Goal: Navigation & Orientation: Find specific page/section

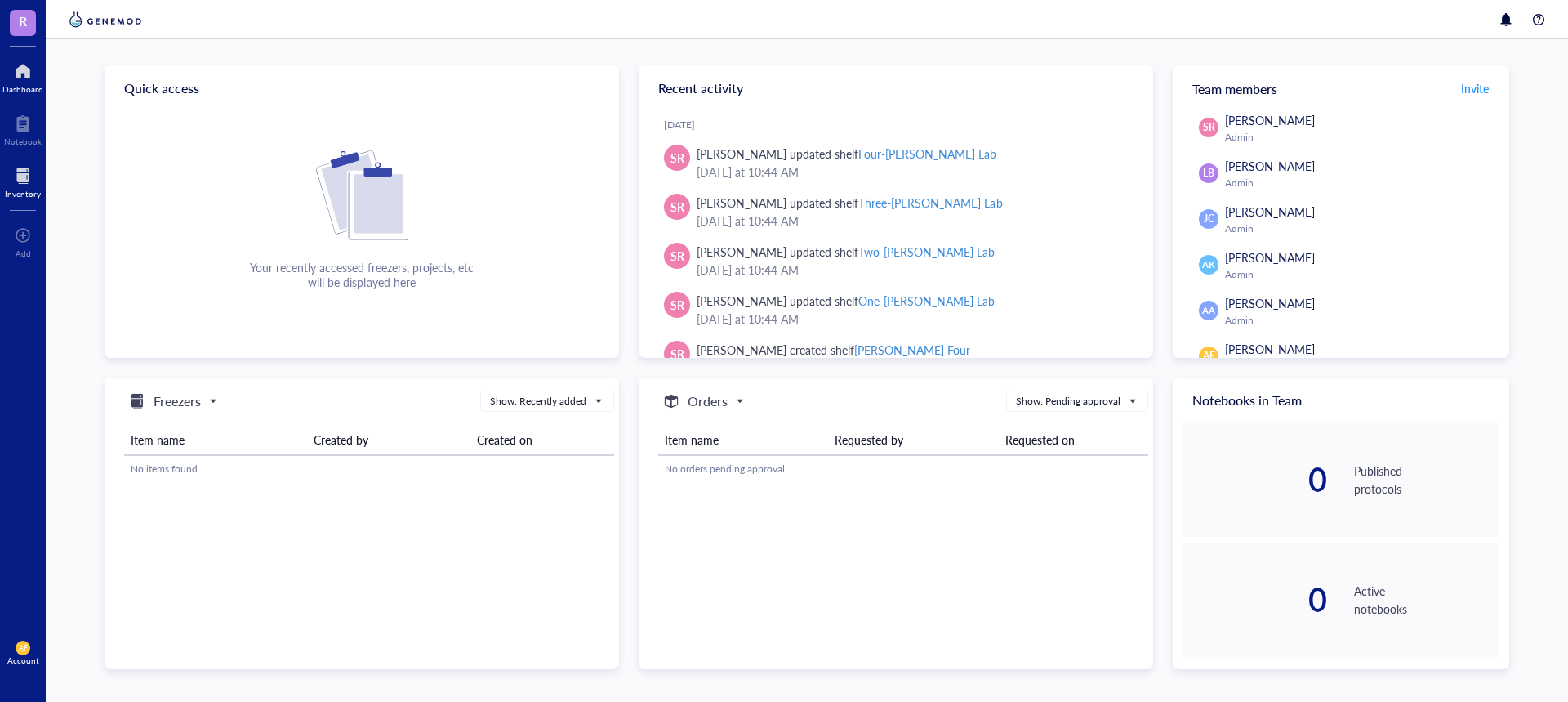
click at [24, 177] on div at bounding box center [22, 175] width 36 height 26
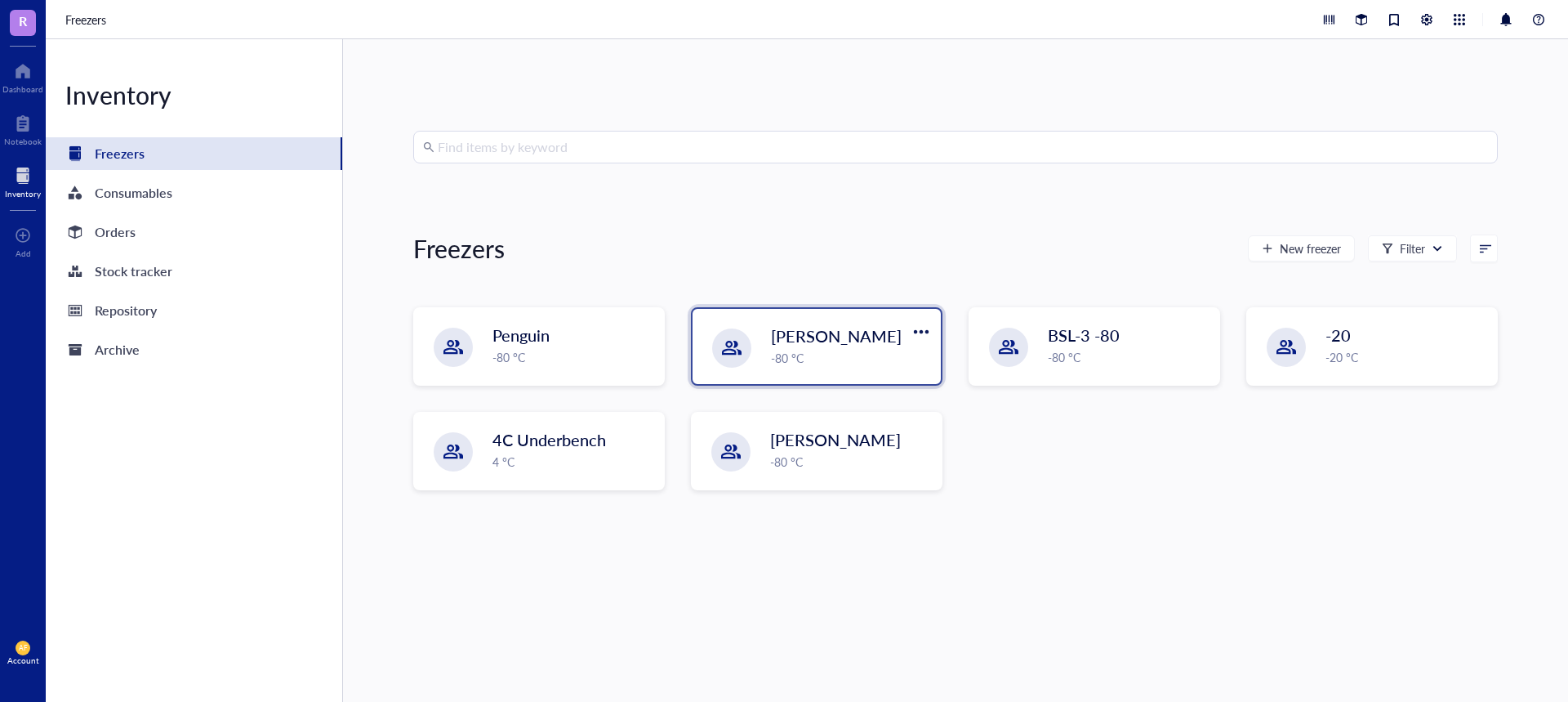
click at [822, 337] on div "[PERSON_NAME]" at bounding box center [839, 336] width 138 height 23
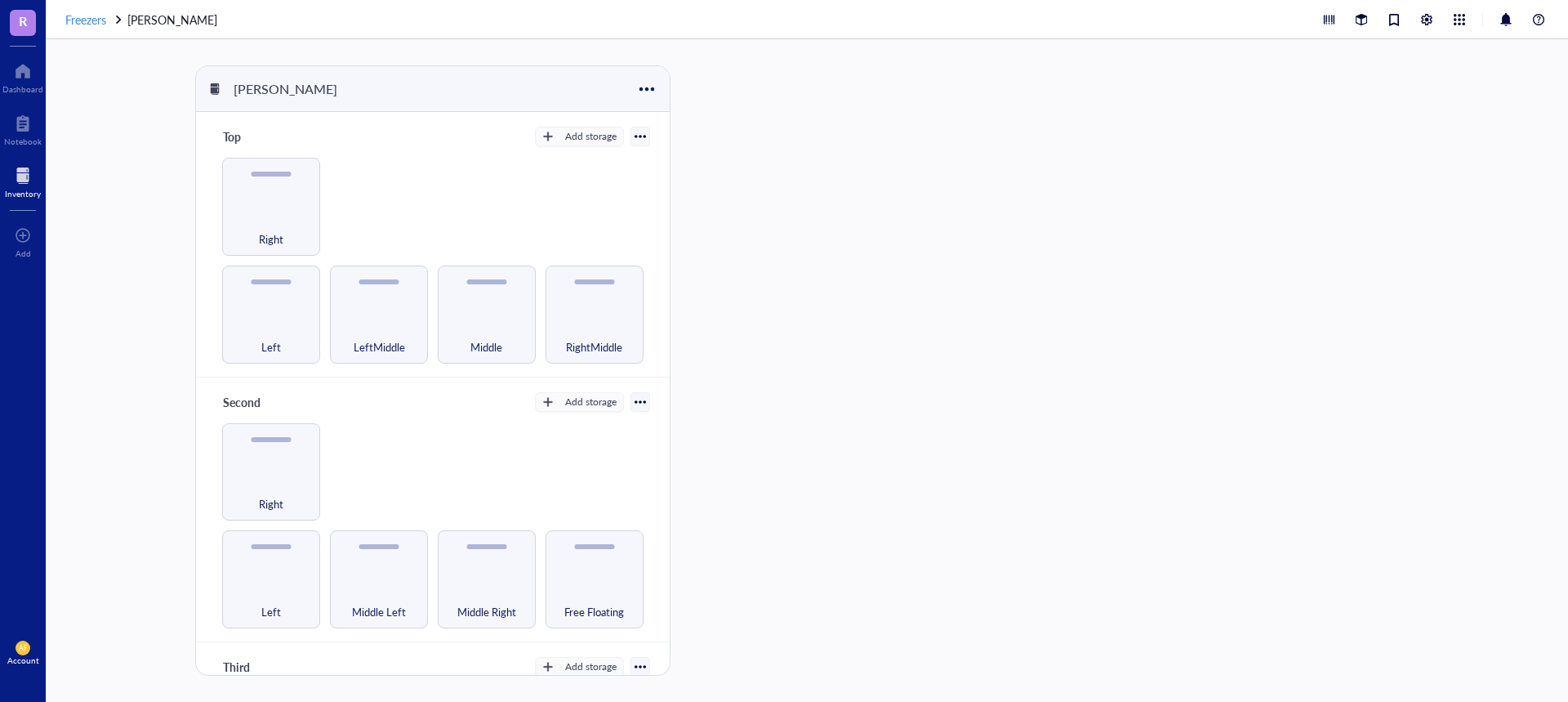
click at [98, 25] on span "Freezers" at bounding box center [85, 19] width 41 height 17
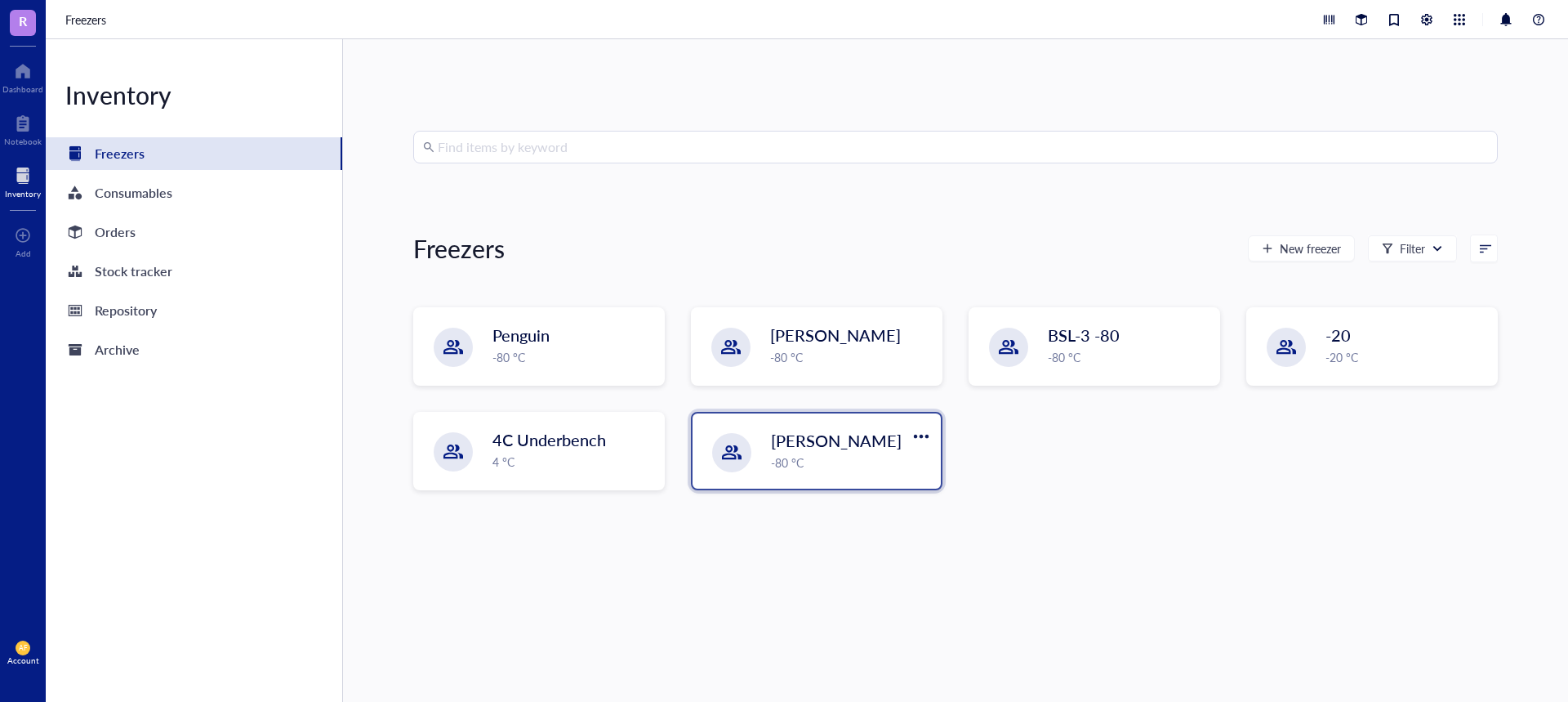
click at [839, 449] on div "[PERSON_NAME]" at bounding box center [839, 440] width 138 height 23
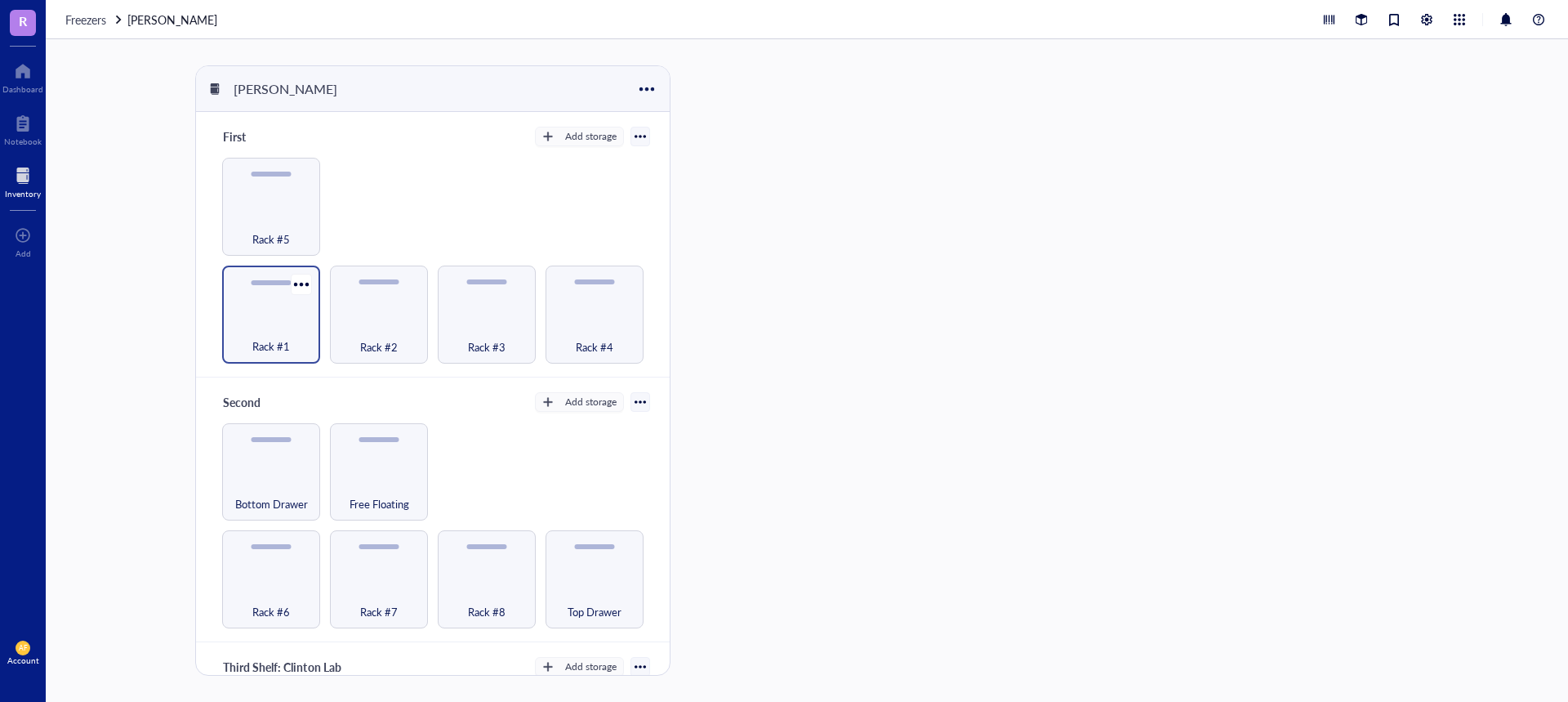
click at [289, 325] on div "Rack #1" at bounding box center [271, 337] width 82 height 36
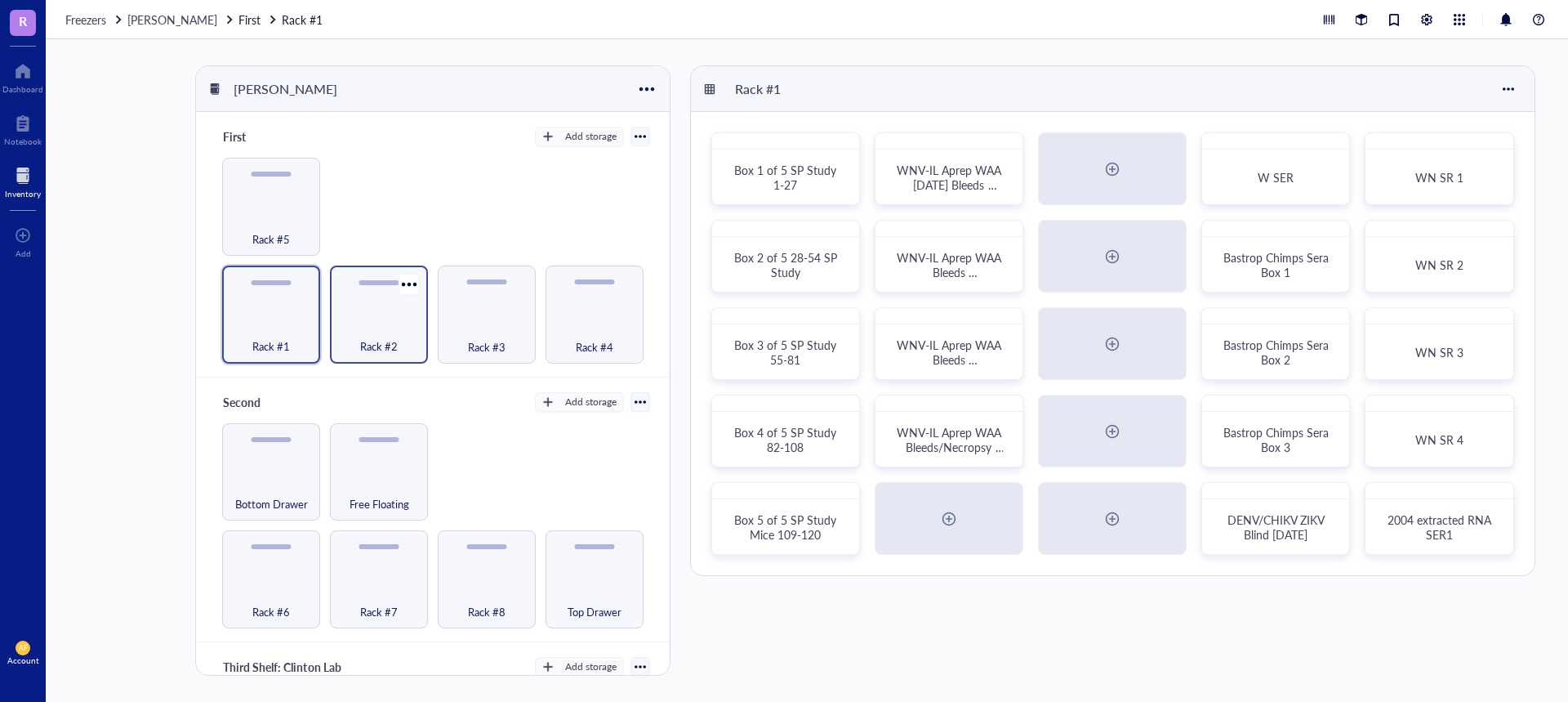
click at [414, 296] on div "Rack #2" at bounding box center [379, 314] width 98 height 98
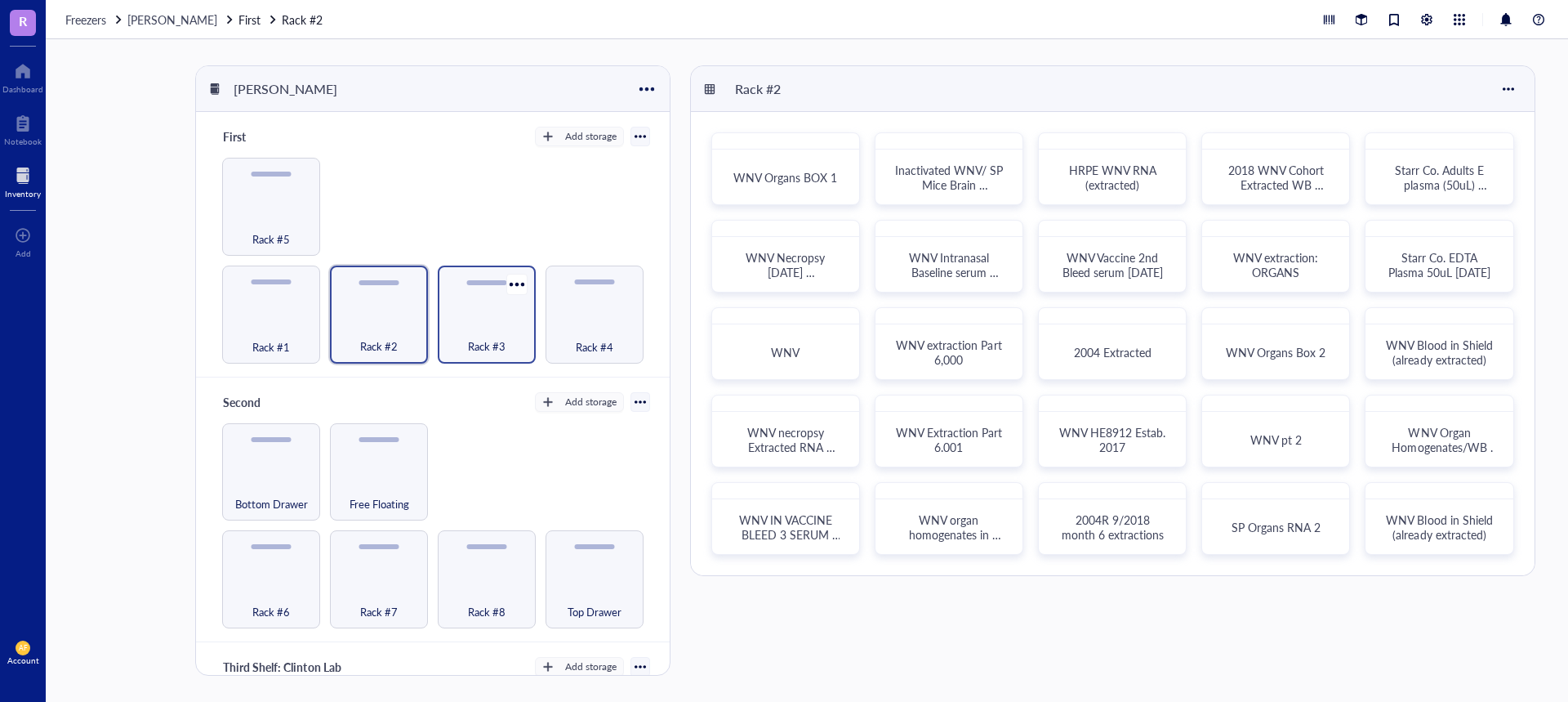
click at [509, 307] on div "Rack #3" at bounding box center [487, 314] width 98 height 98
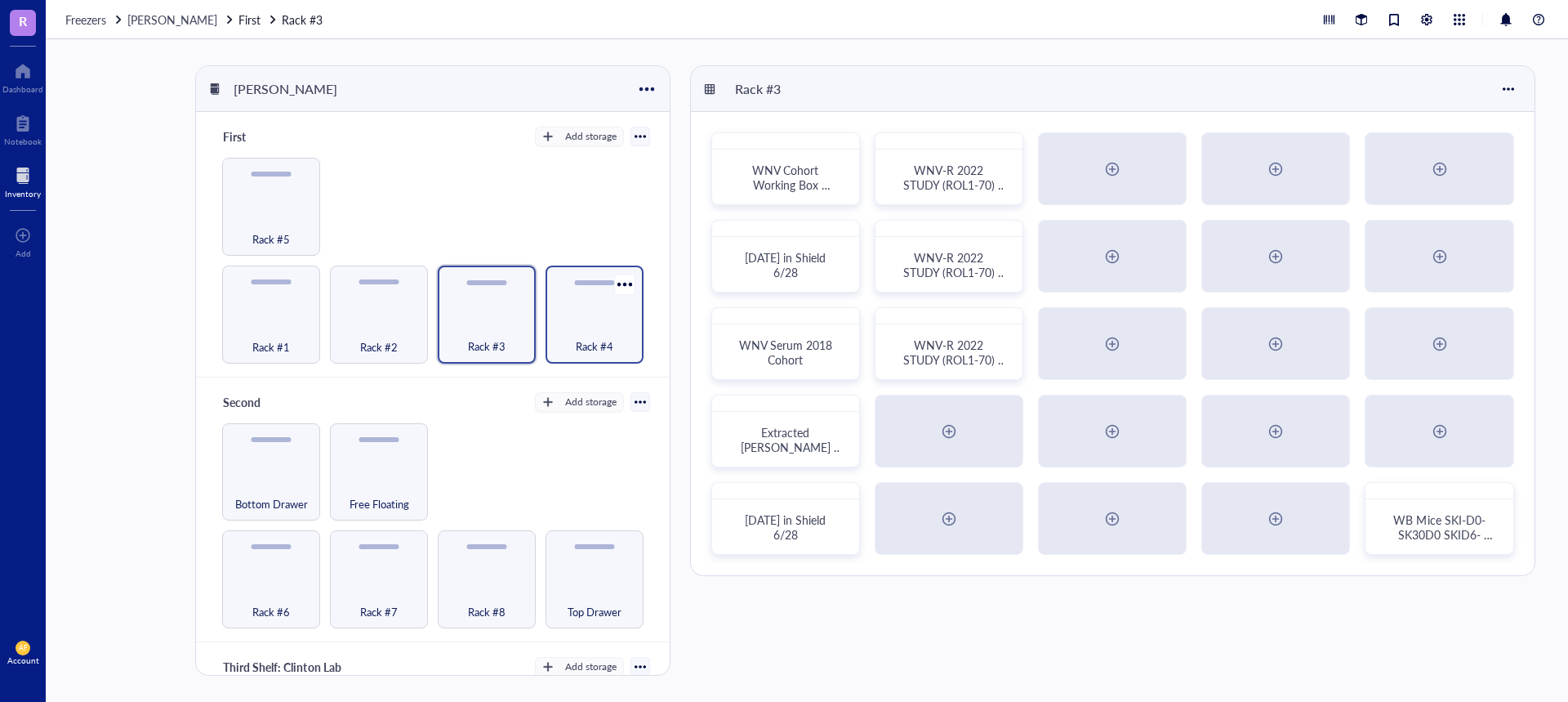
click at [605, 330] on div "Rack #4" at bounding box center [594, 337] width 82 height 36
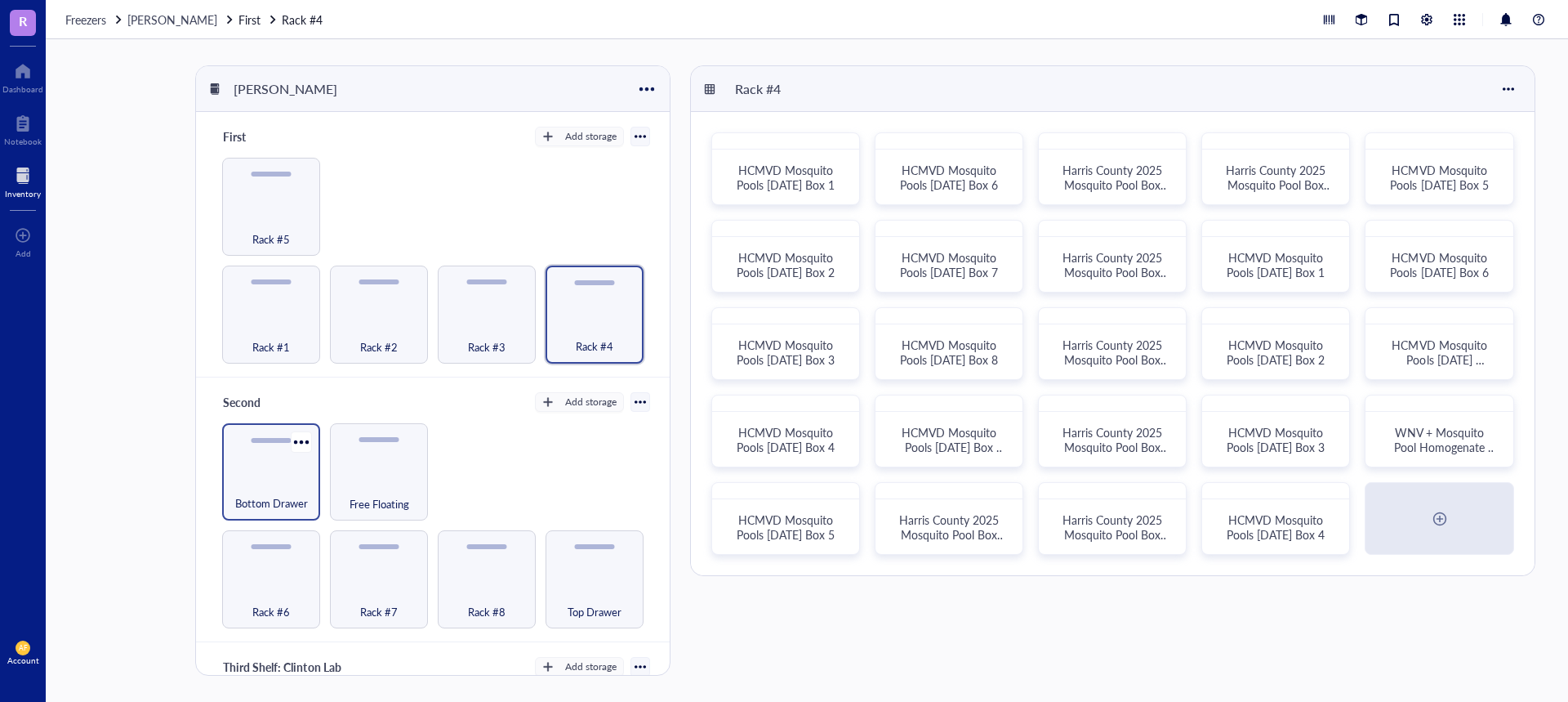
click at [286, 467] on div "Bottom Drawer" at bounding box center [272, 472] width 98 height 98
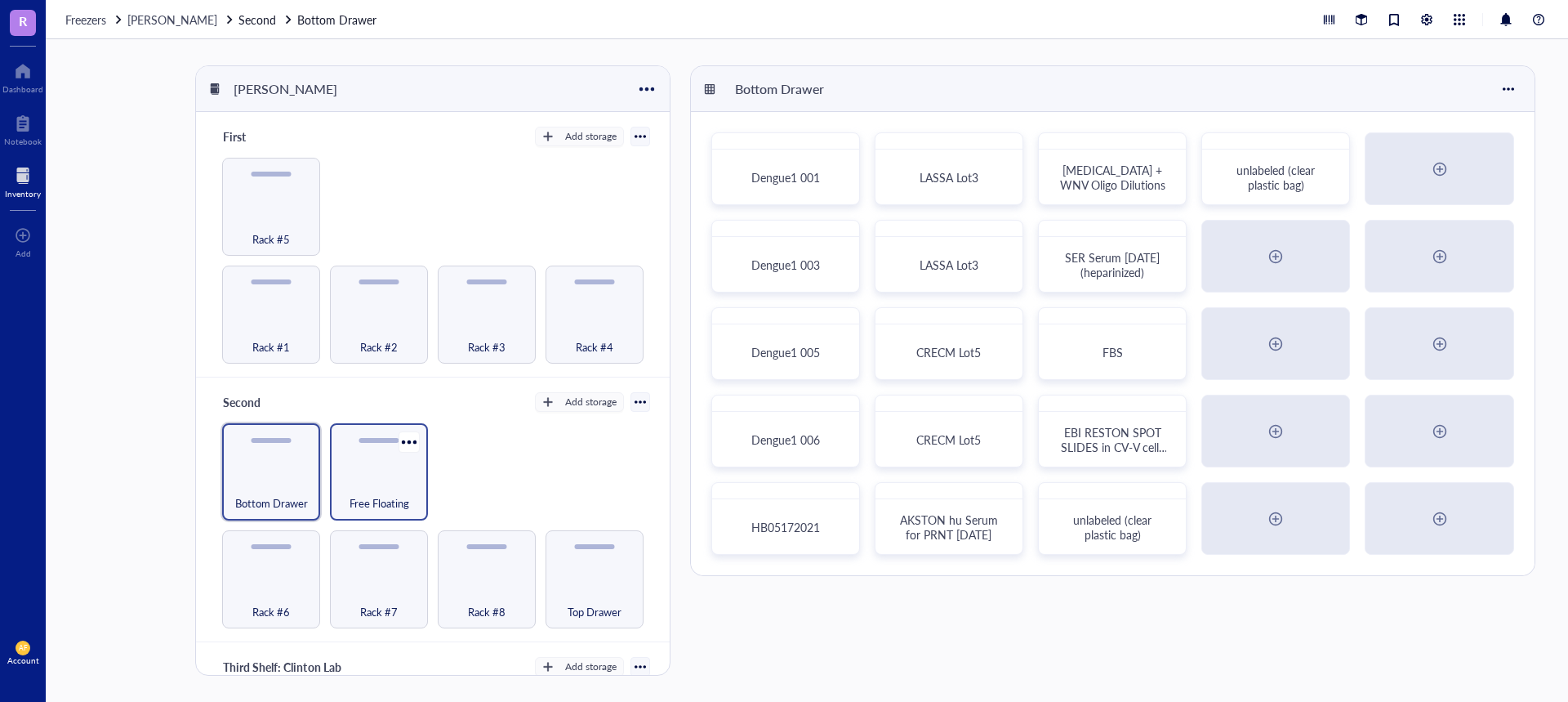
click at [363, 467] on div "Free Floating" at bounding box center [379, 472] width 98 height 98
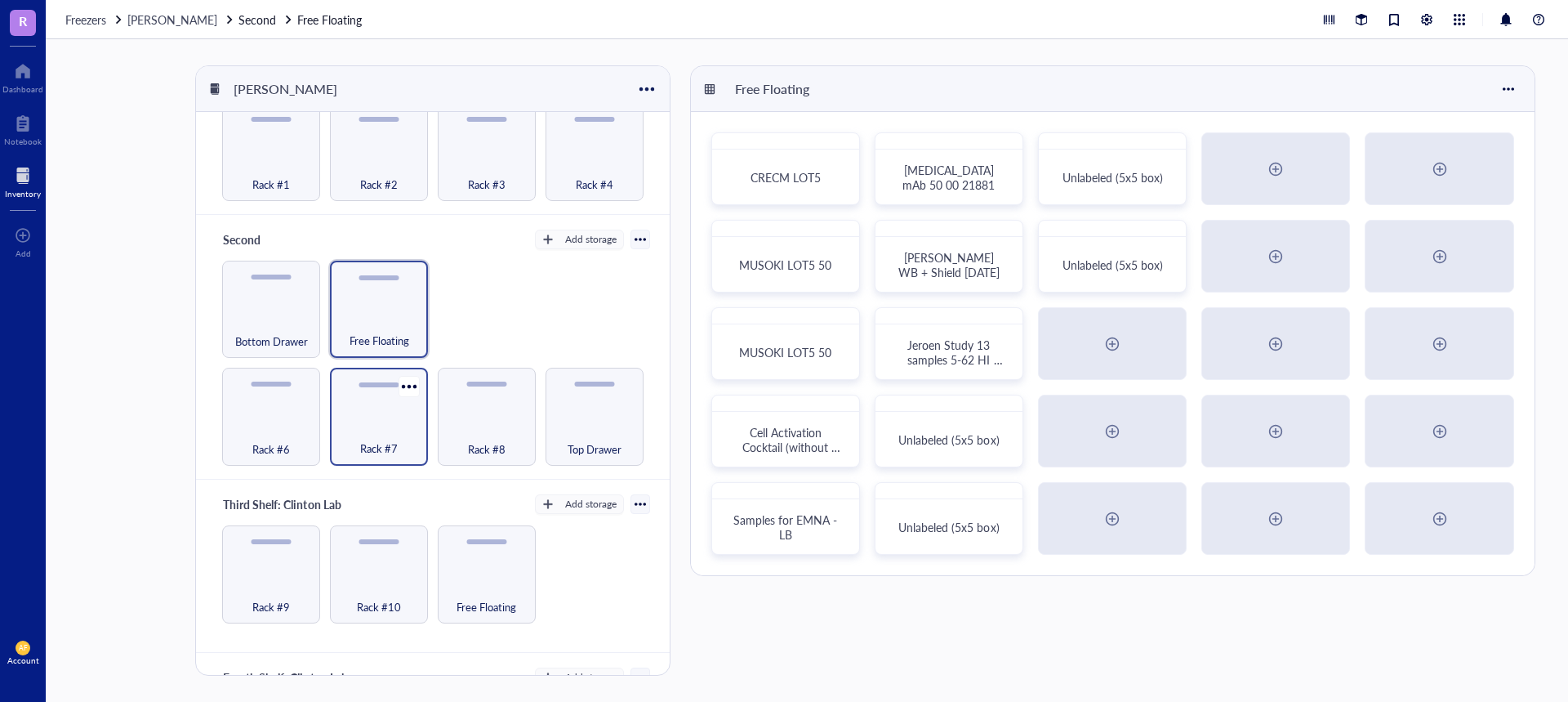
scroll to position [163, 0]
click at [277, 421] on div "Rack #6" at bounding box center [271, 439] width 82 height 36
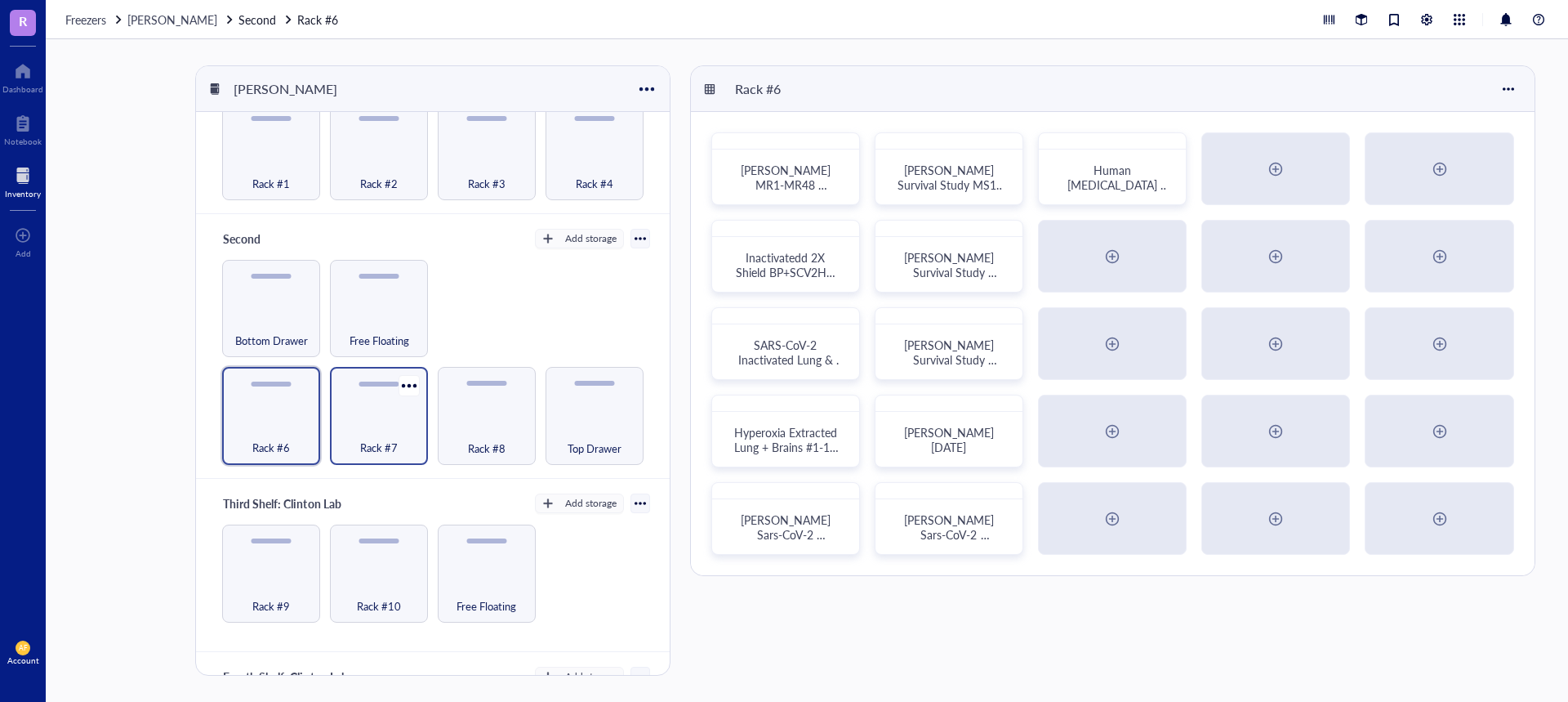
click at [361, 424] on div "Rack #7" at bounding box center [379, 439] width 82 height 36
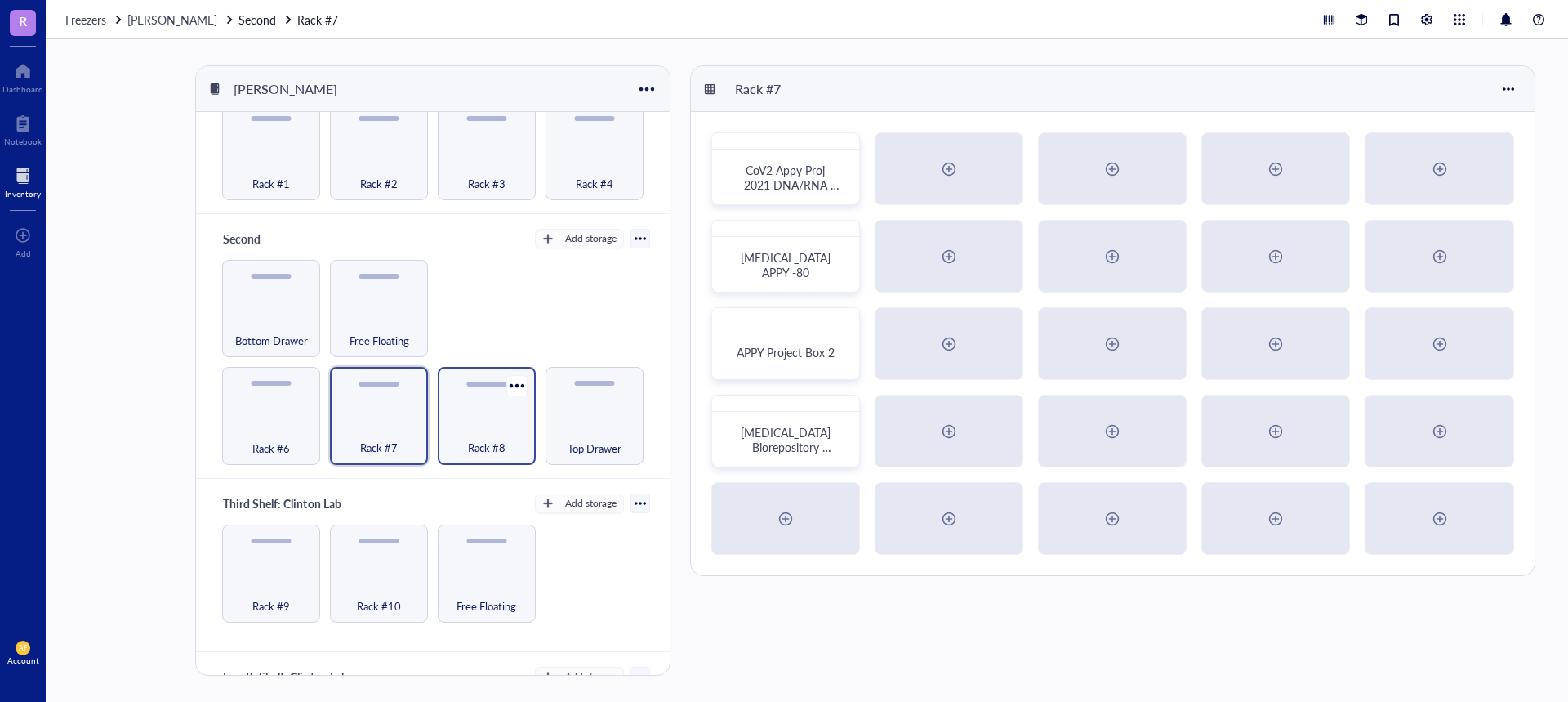
click at [490, 407] on div "Rack #8" at bounding box center [487, 415] width 98 height 98
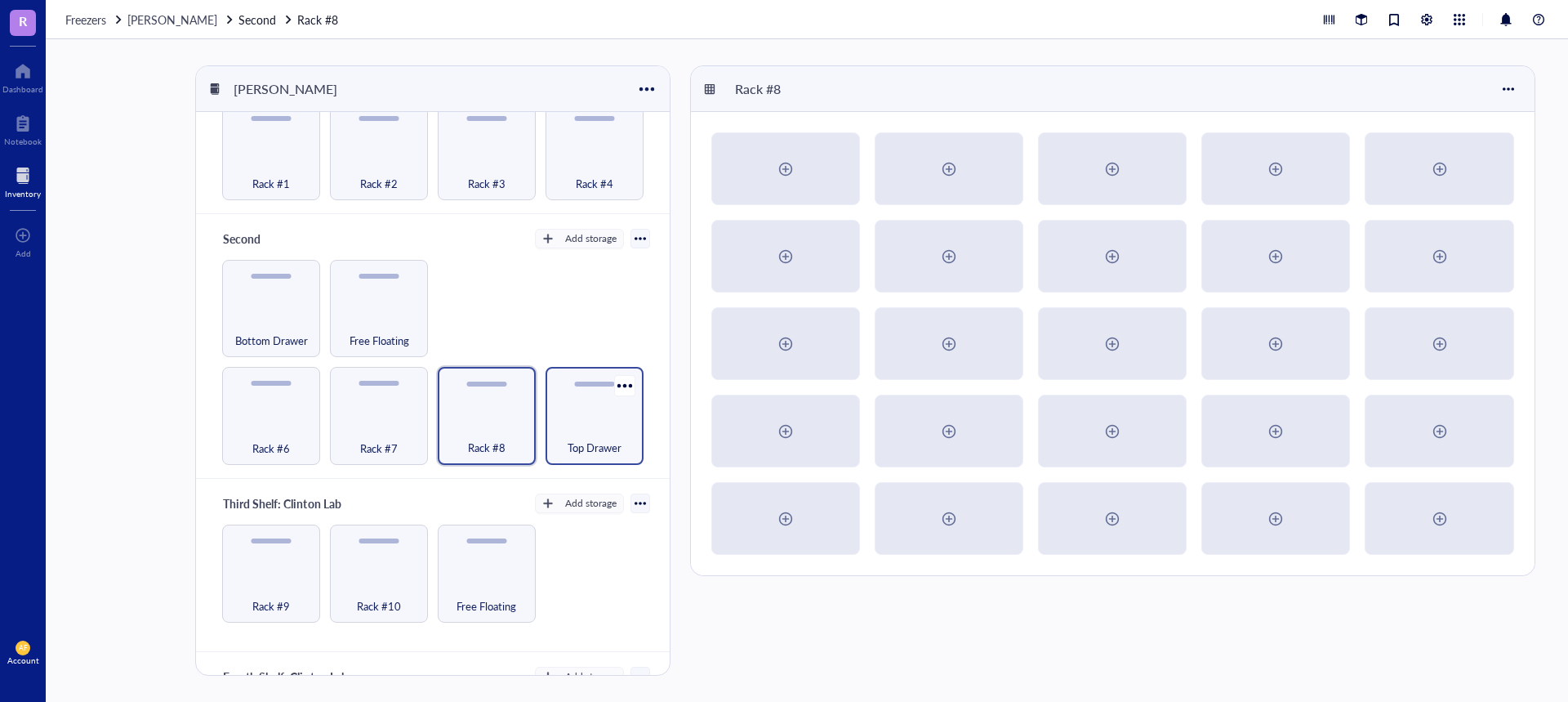
click at [599, 387] on div "Top Drawer" at bounding box center [594, 415] width 98 height 98
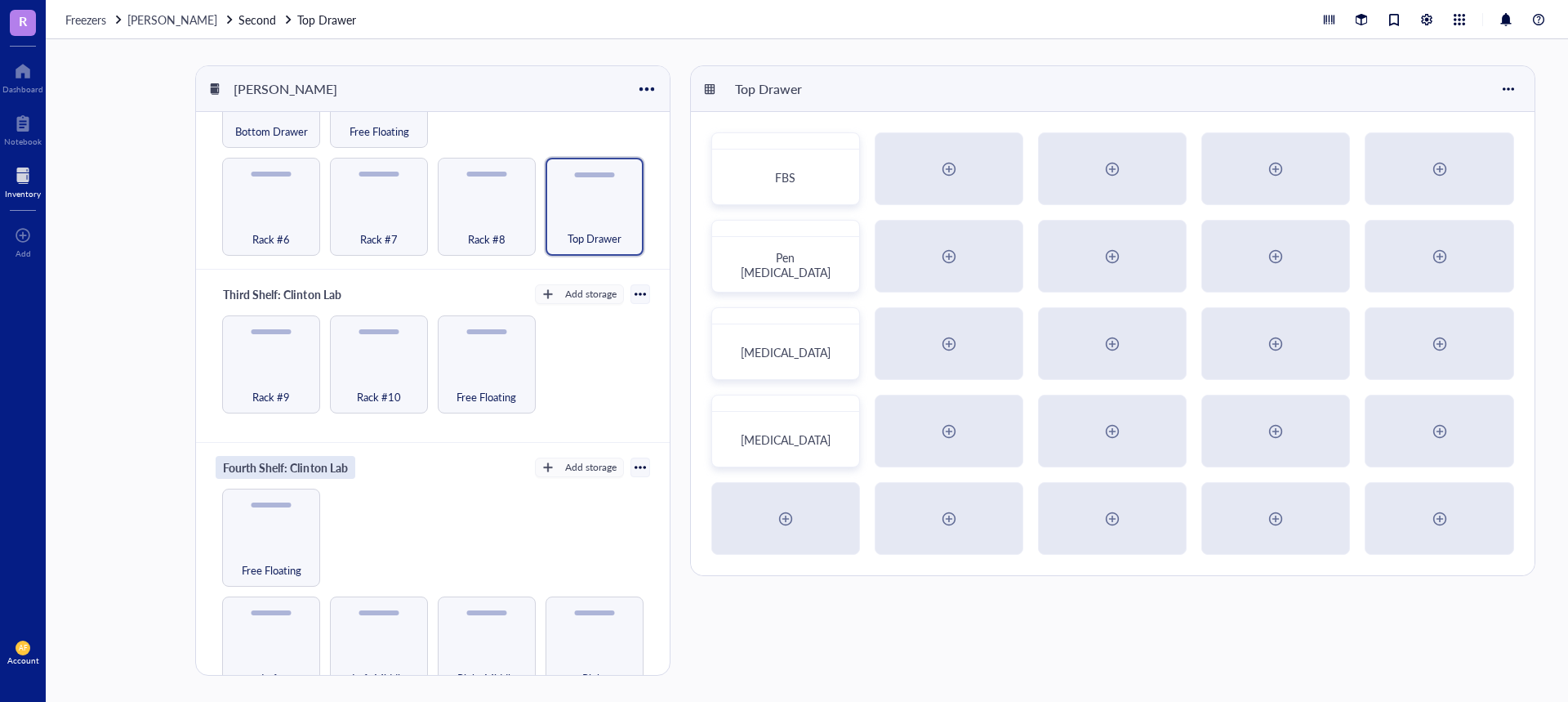
scroll to position [408, 0]
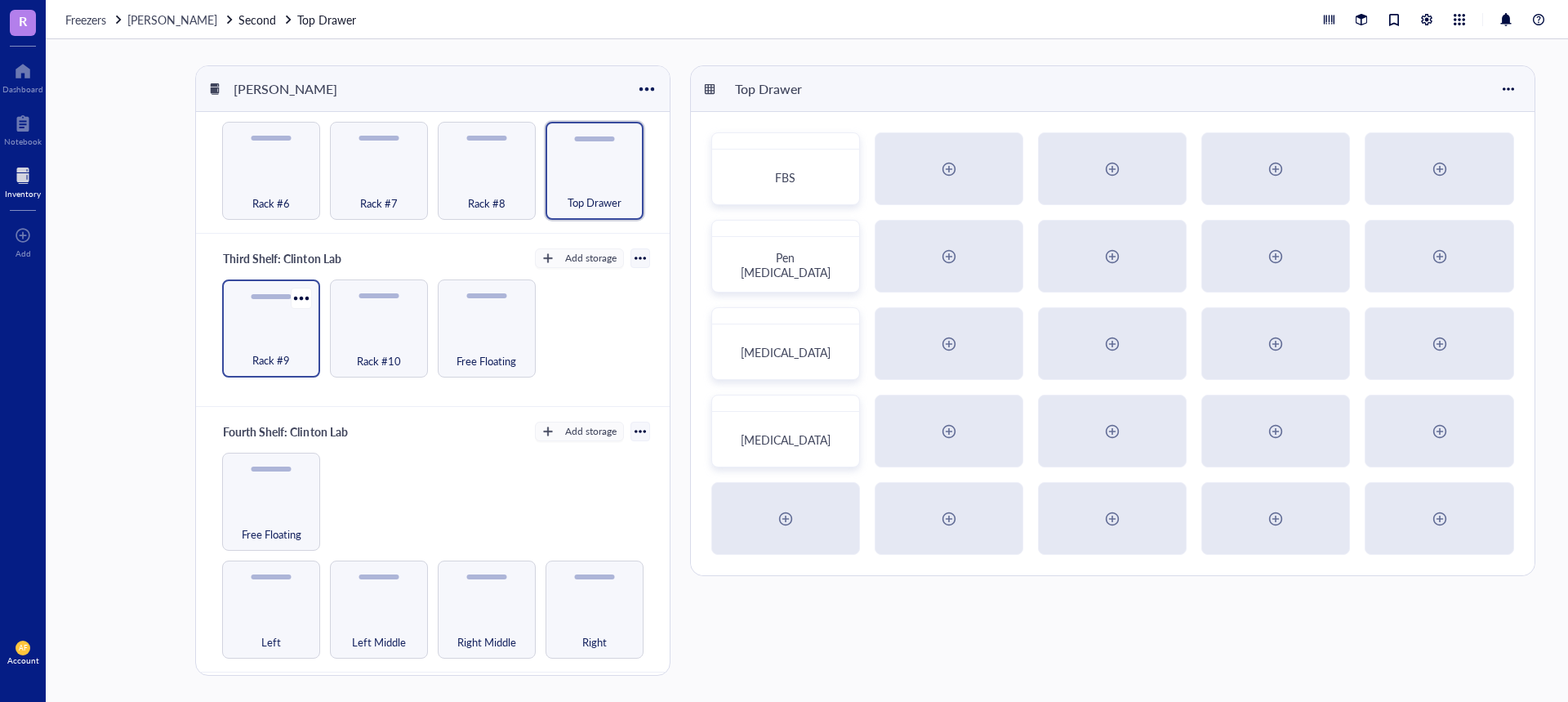
click at [290, 306] on div "Rack #9" at bounding box center [272, 328] width 98 height 98
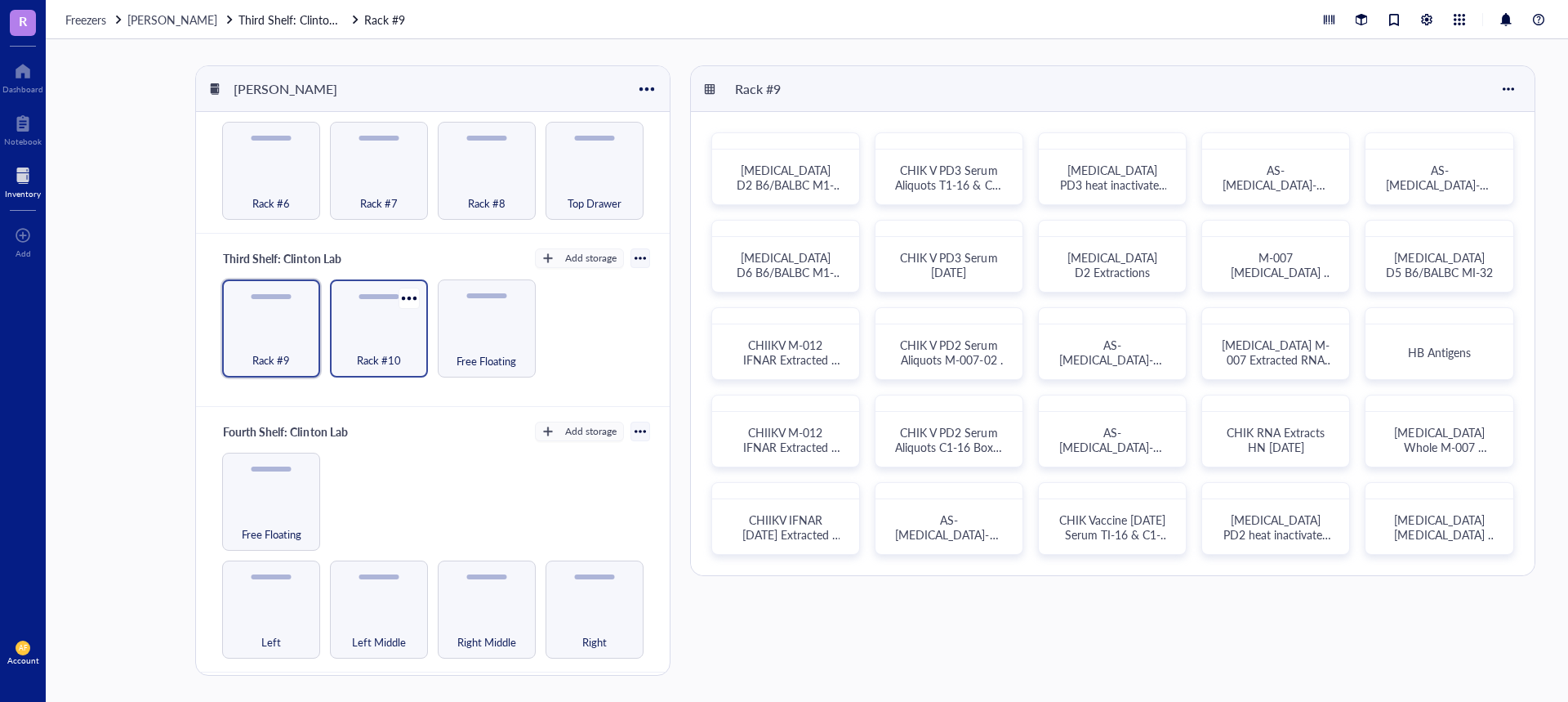
click at [394, 360] on span "Rack #10" at bounding box center [379, 360] width 45 height 18
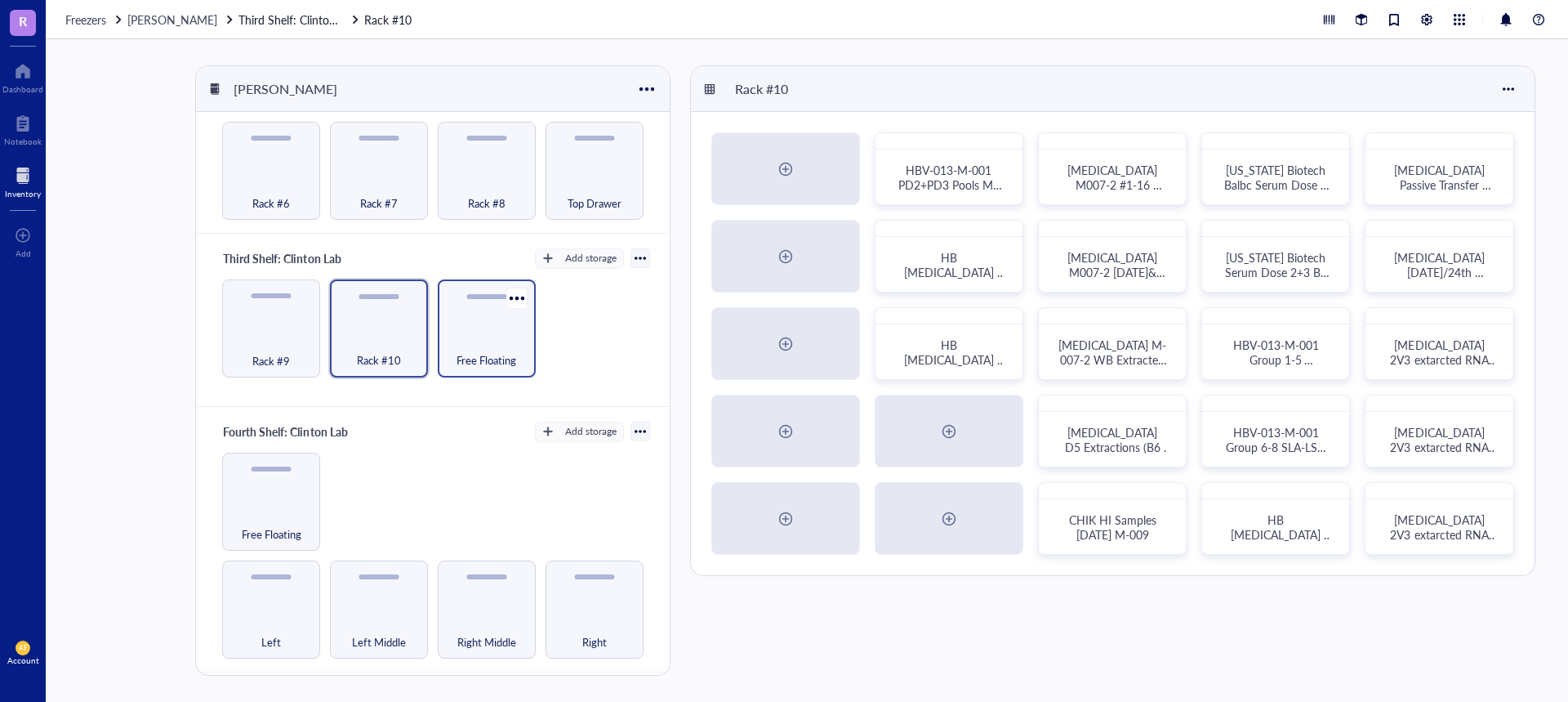
click at [464, 352] on span "Free Floating" at bounding box center [486, 360] width 59 height 18
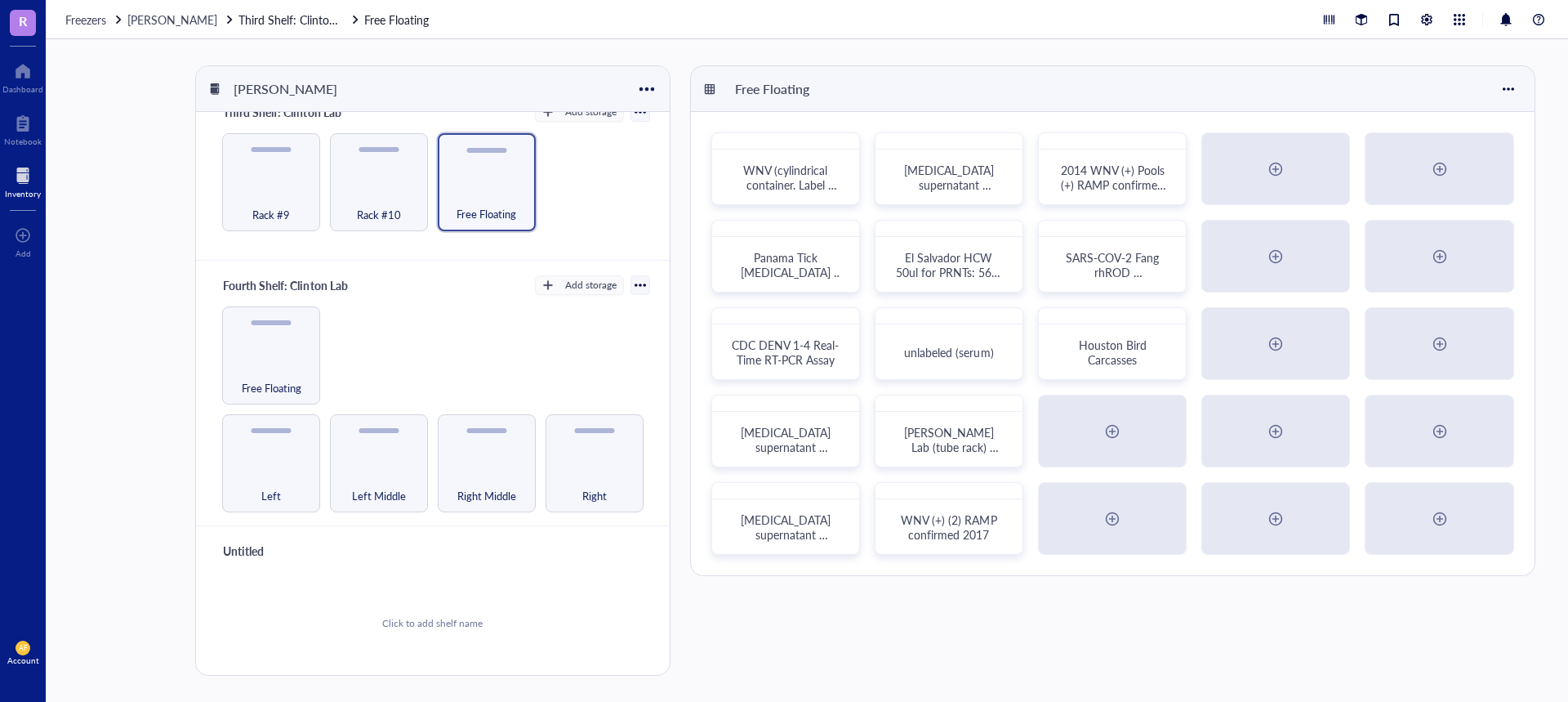
scroll to position [556, 0]
click at [299, 338] on div "Free Floating" at bounding box center [272, 354] width 98 height 98
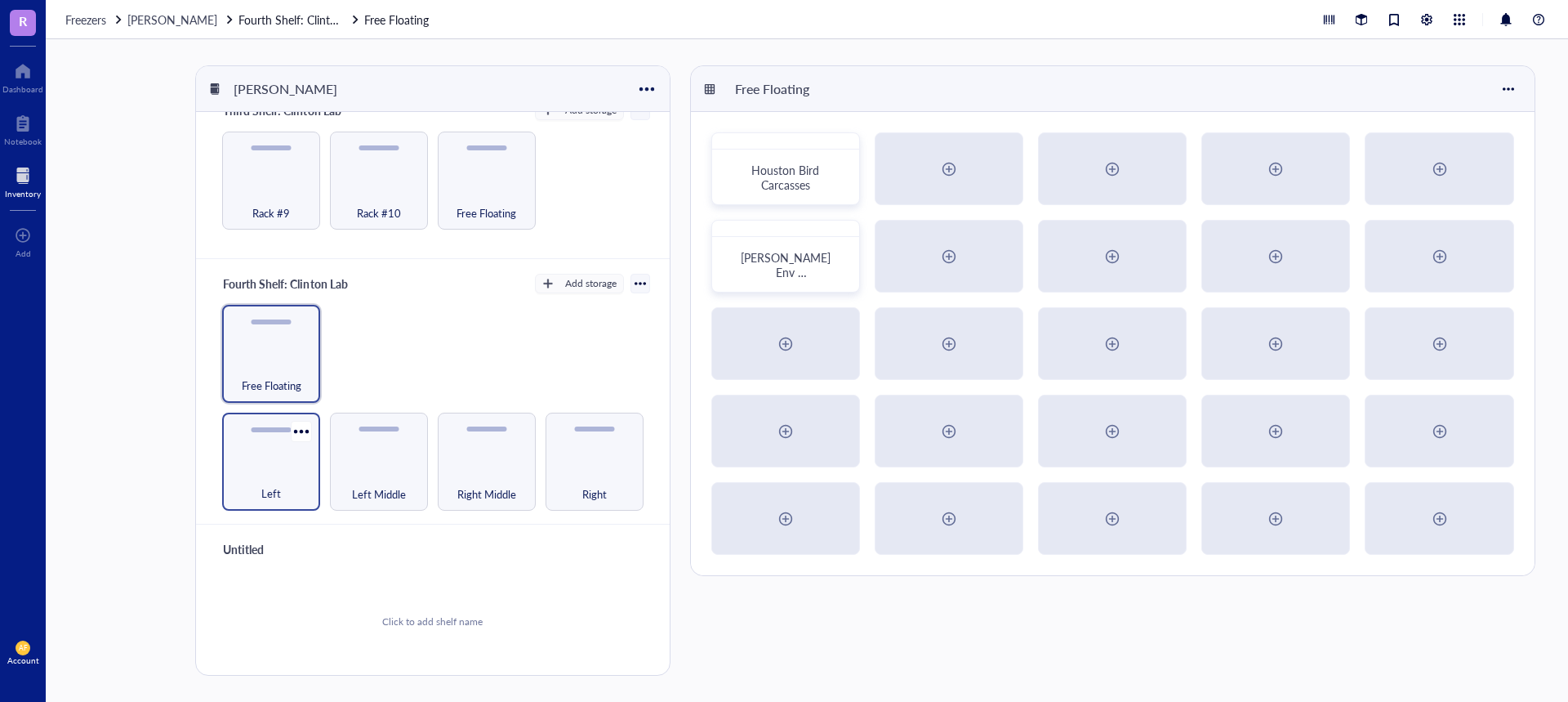
click at [274, 452] on div "Left" at bounding box center [272, 462] width 98 height 98
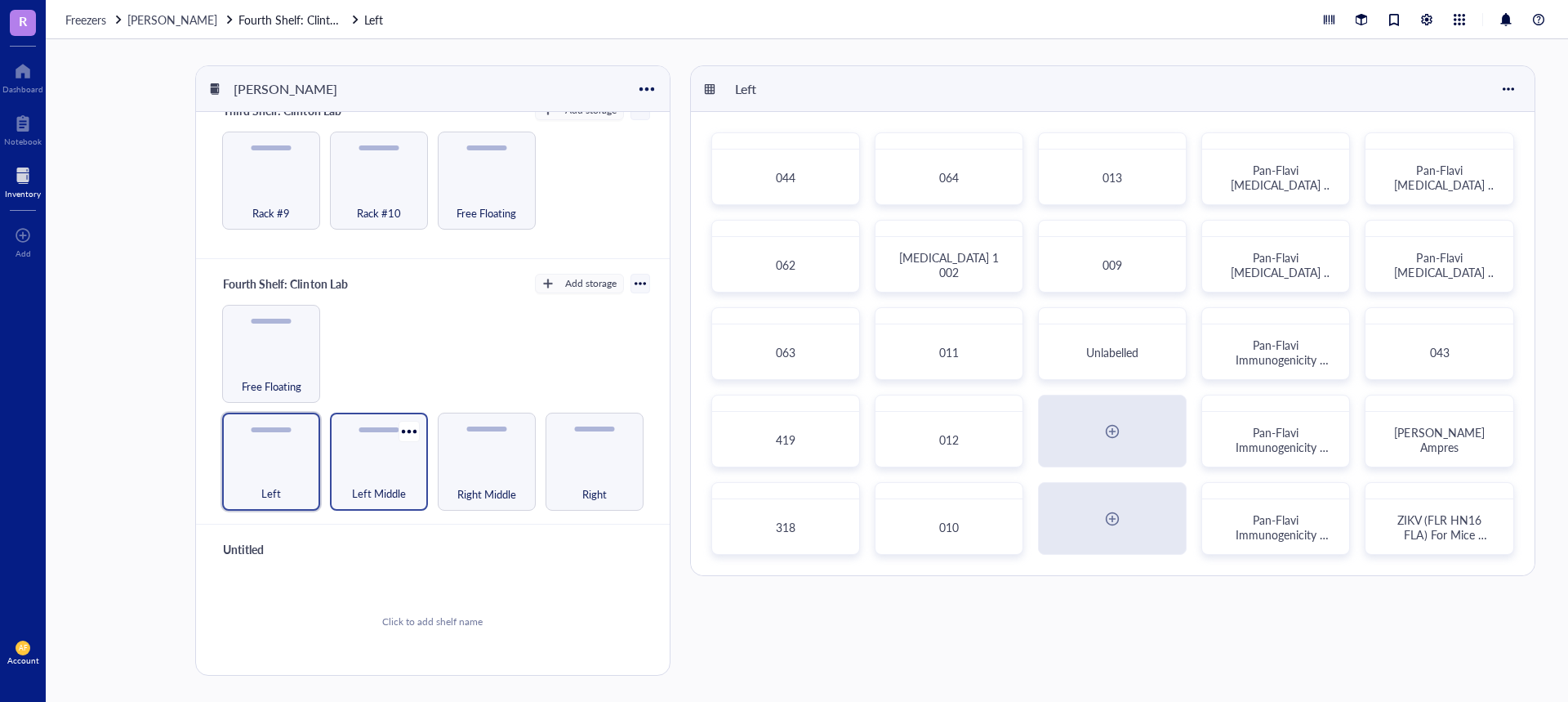
click at [395, 466] on div "Left Middle" at bounding box center [379, 484] width 82 height 36
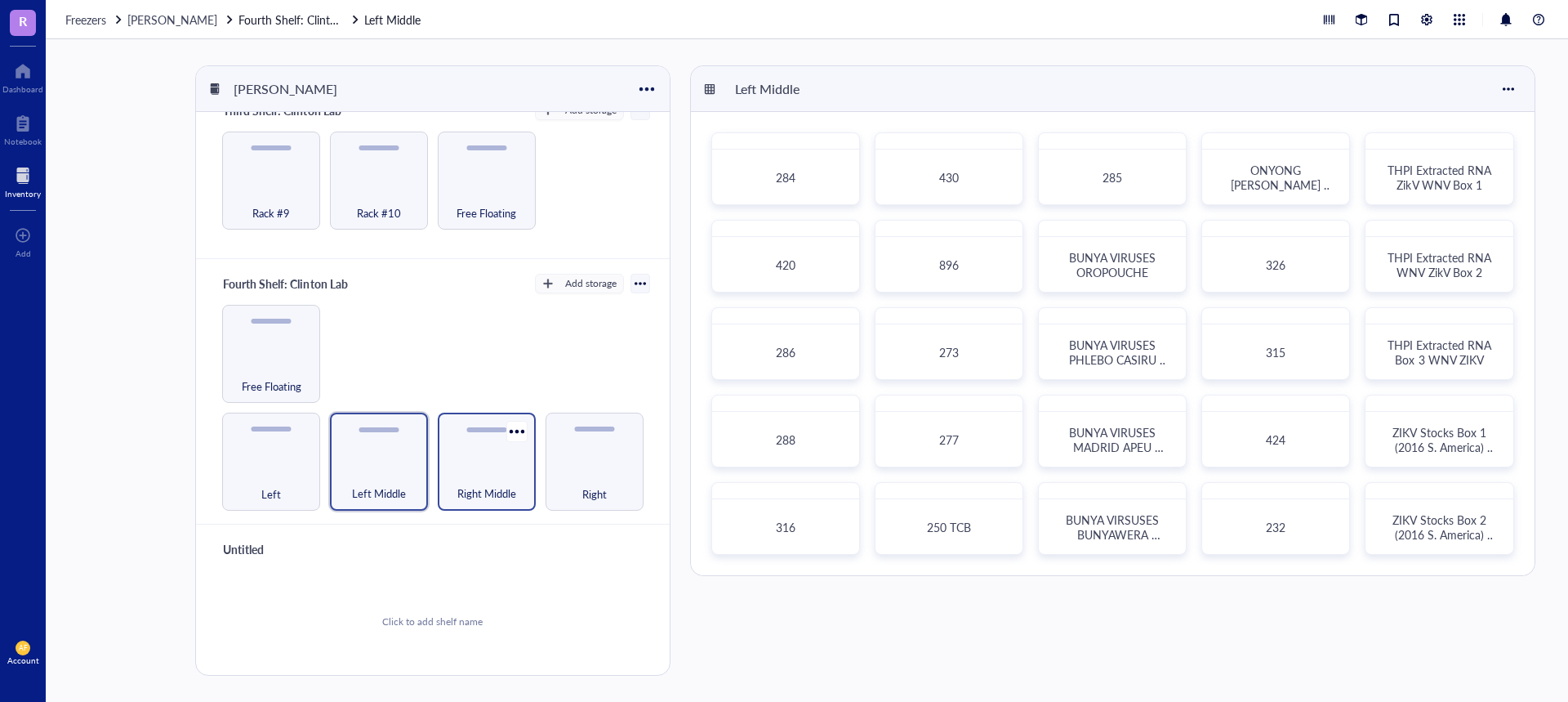
click at [491, 466] on div "Right Middle" at bounding box center [487, 484] width 82 height 36
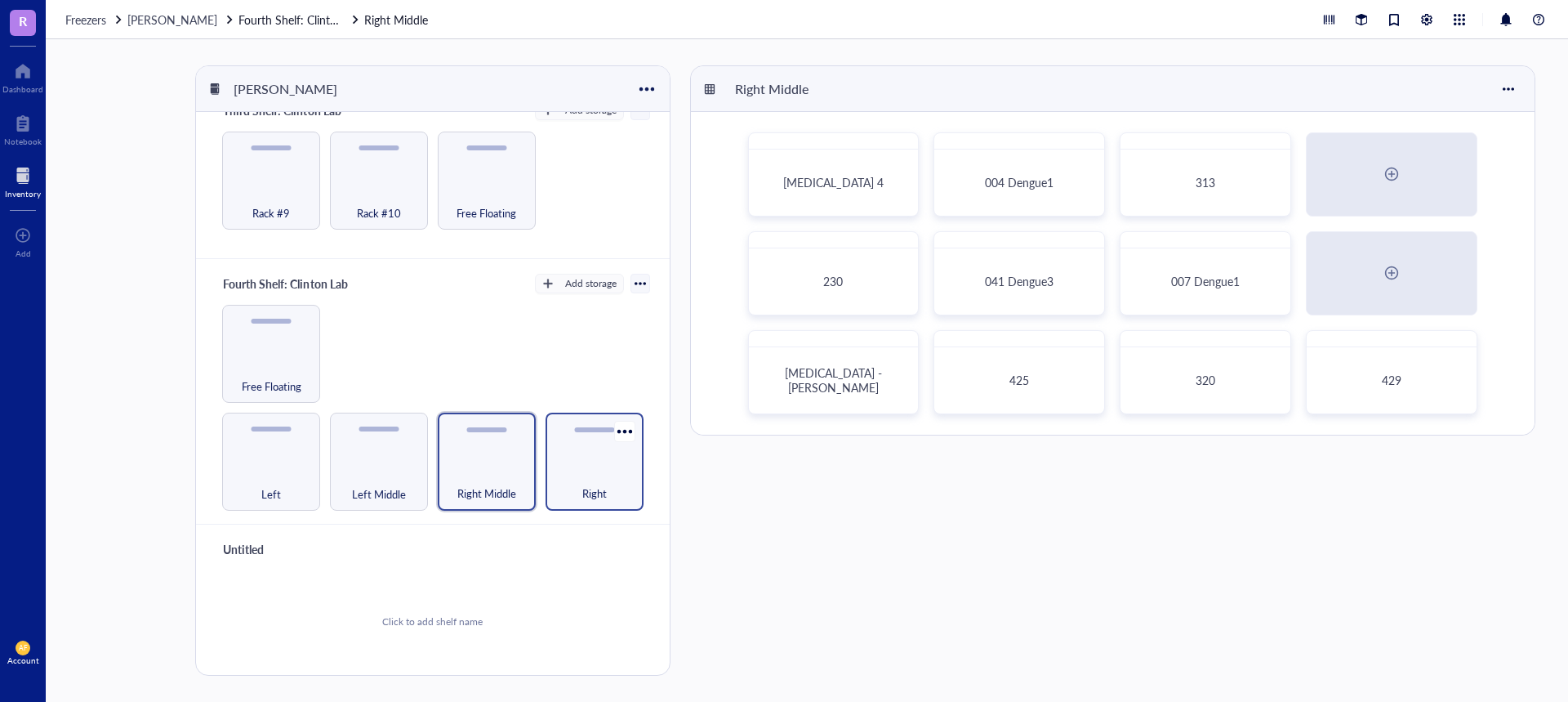
click at [585, 484] on span "Right" at bounding box center [594, 492] width 24 height 18
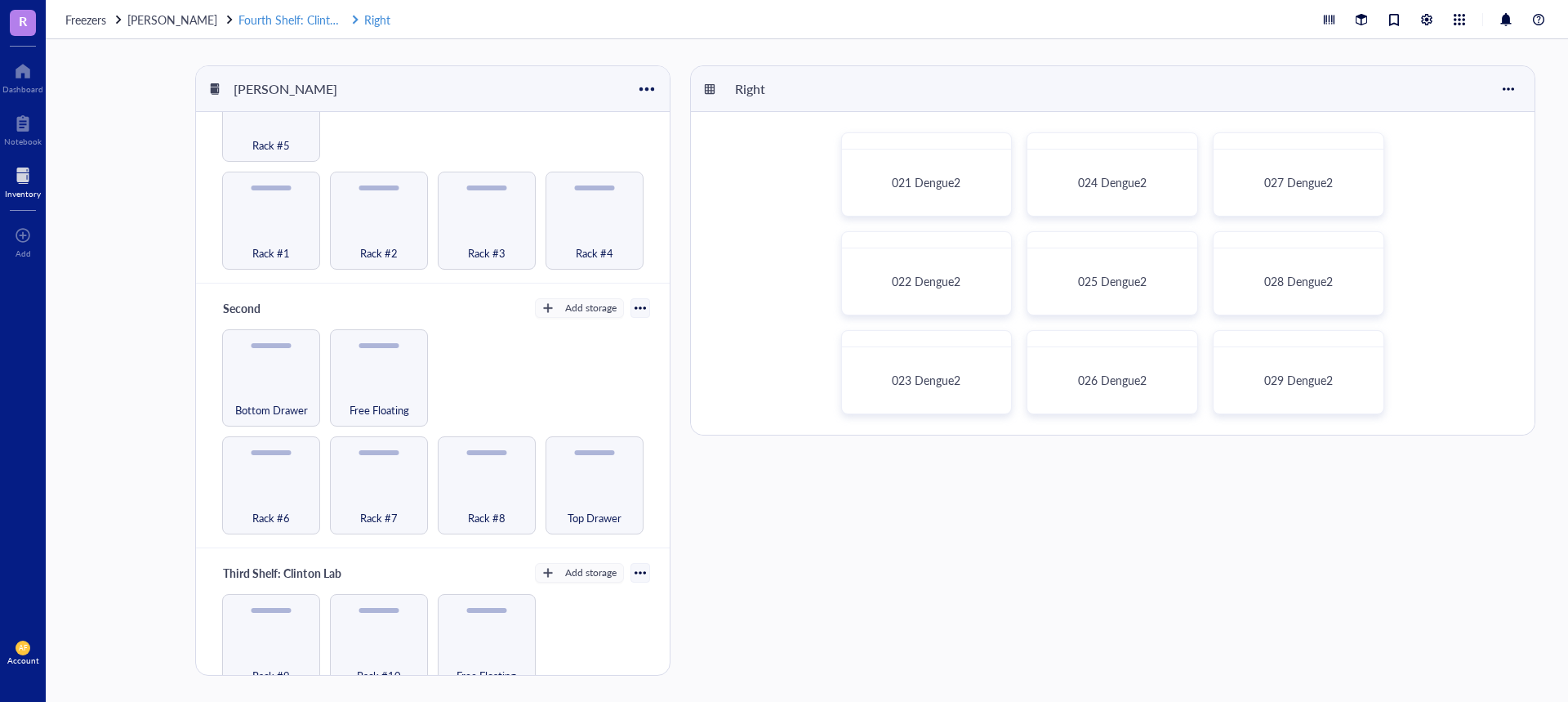
scroll to position [66, 0]
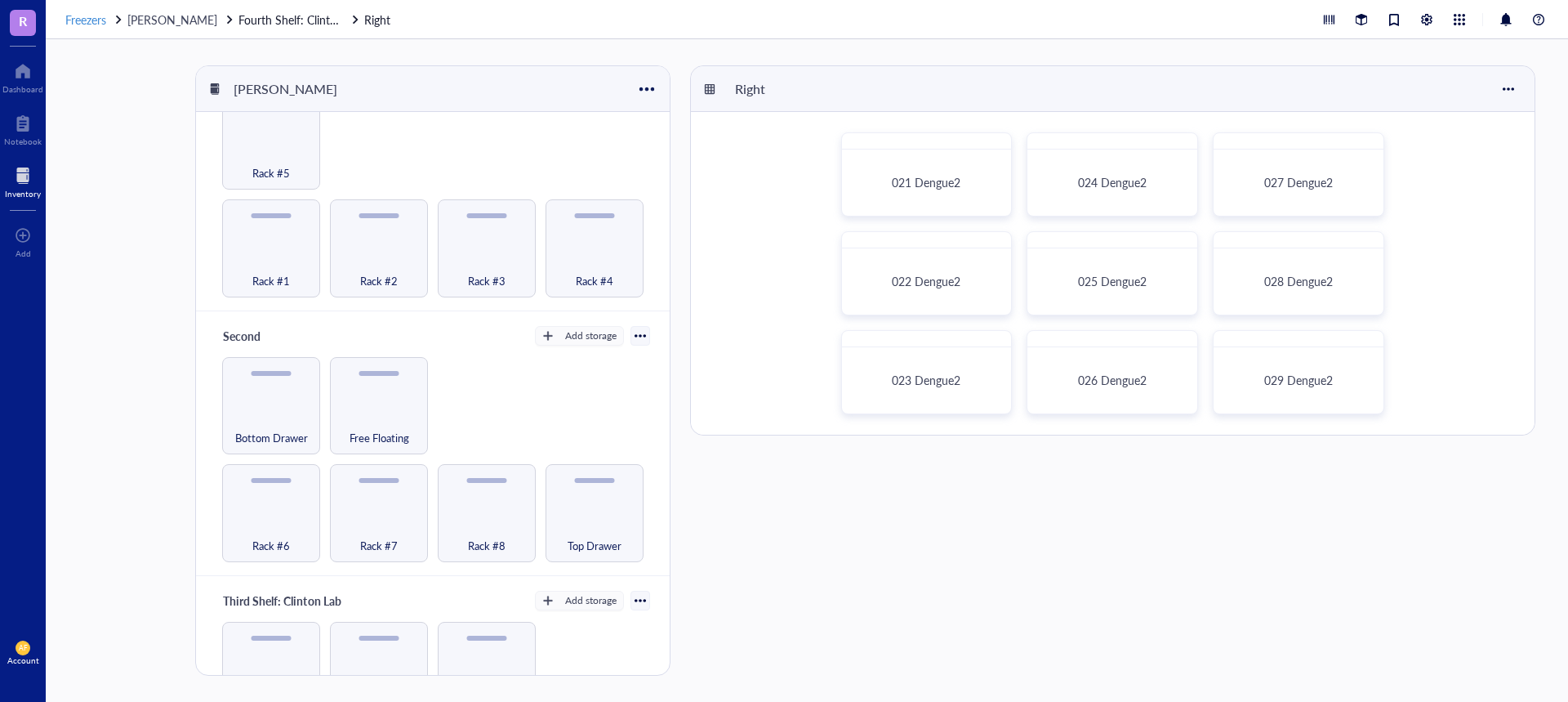
click at [89, 11] on span "Freezers" at bounding box center [85, 19] width 41 height 17
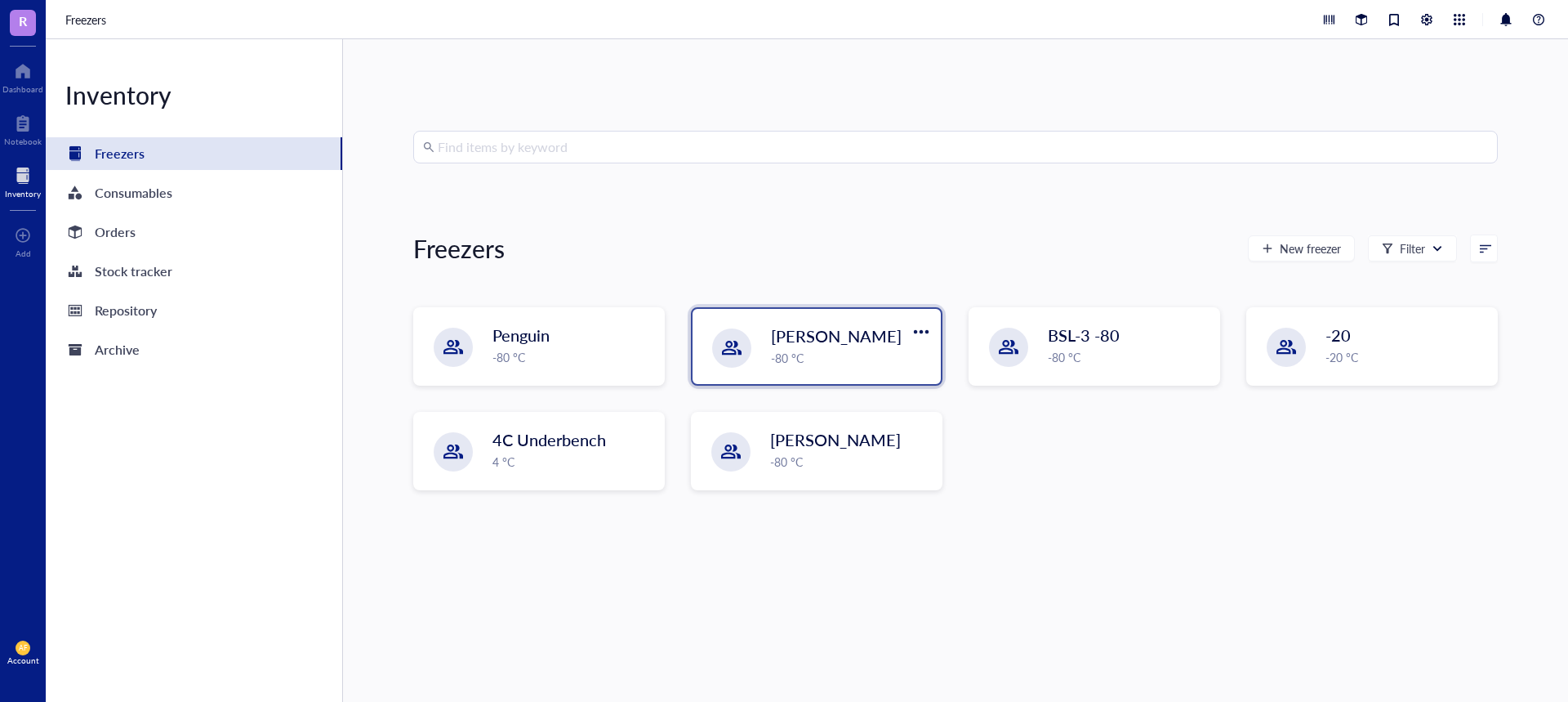
click at [767, 322] on div "[PERSON_NAME] -80 °C" at bounding box center [817, 346] width 249 height 75
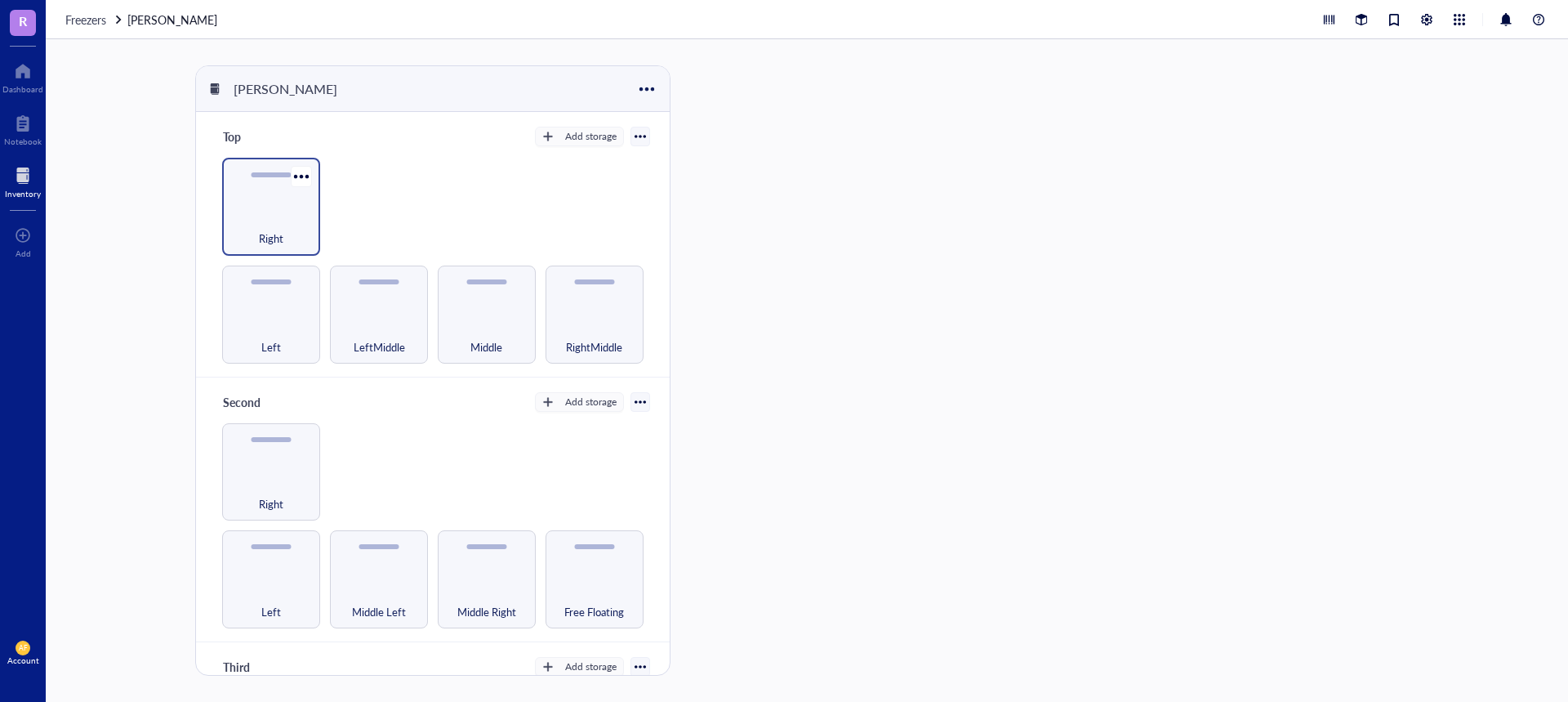
click at [313, 190] on div "Right" at bounding box center [272, 207] width 98 height 98
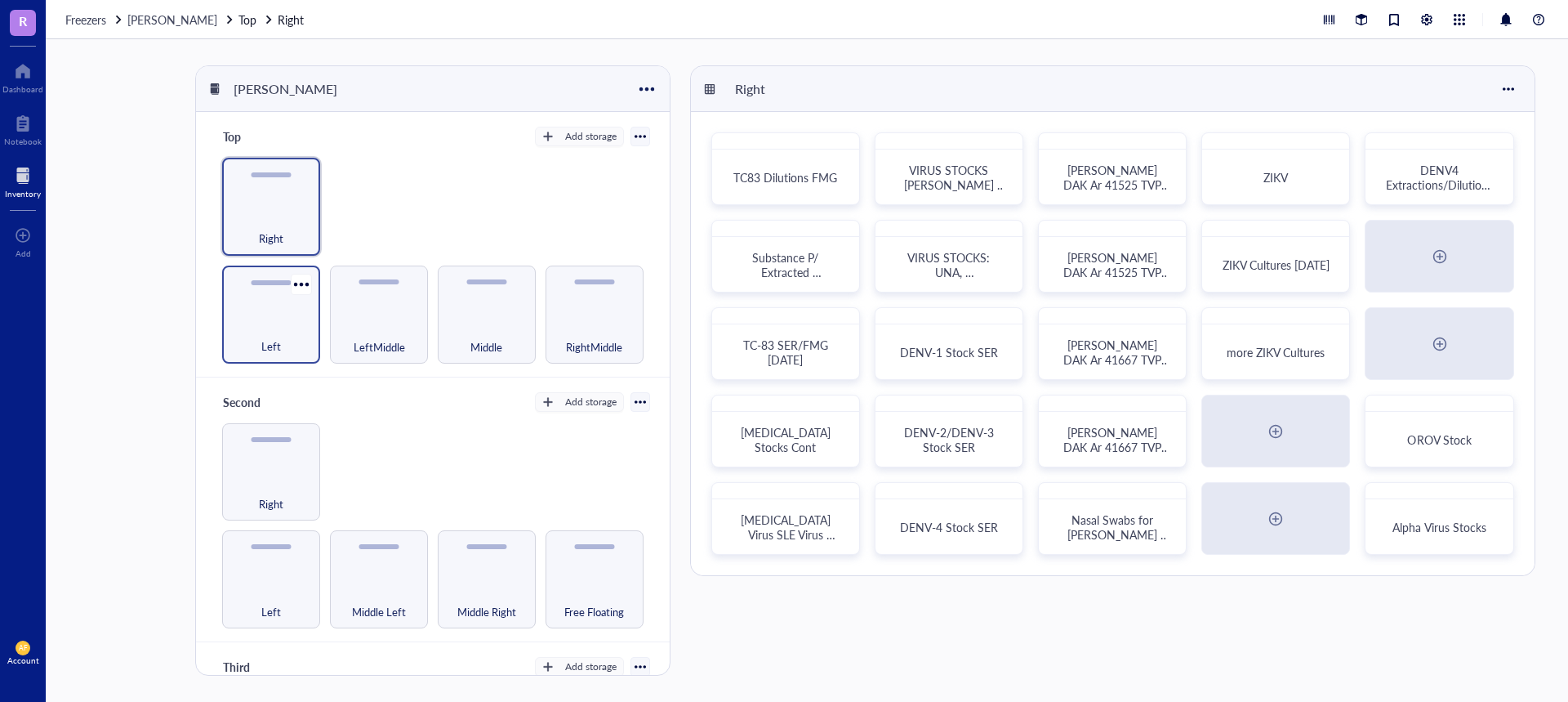
click at [306, 319] on div "Left" at bounding box center [271, 337] width 82 height 36
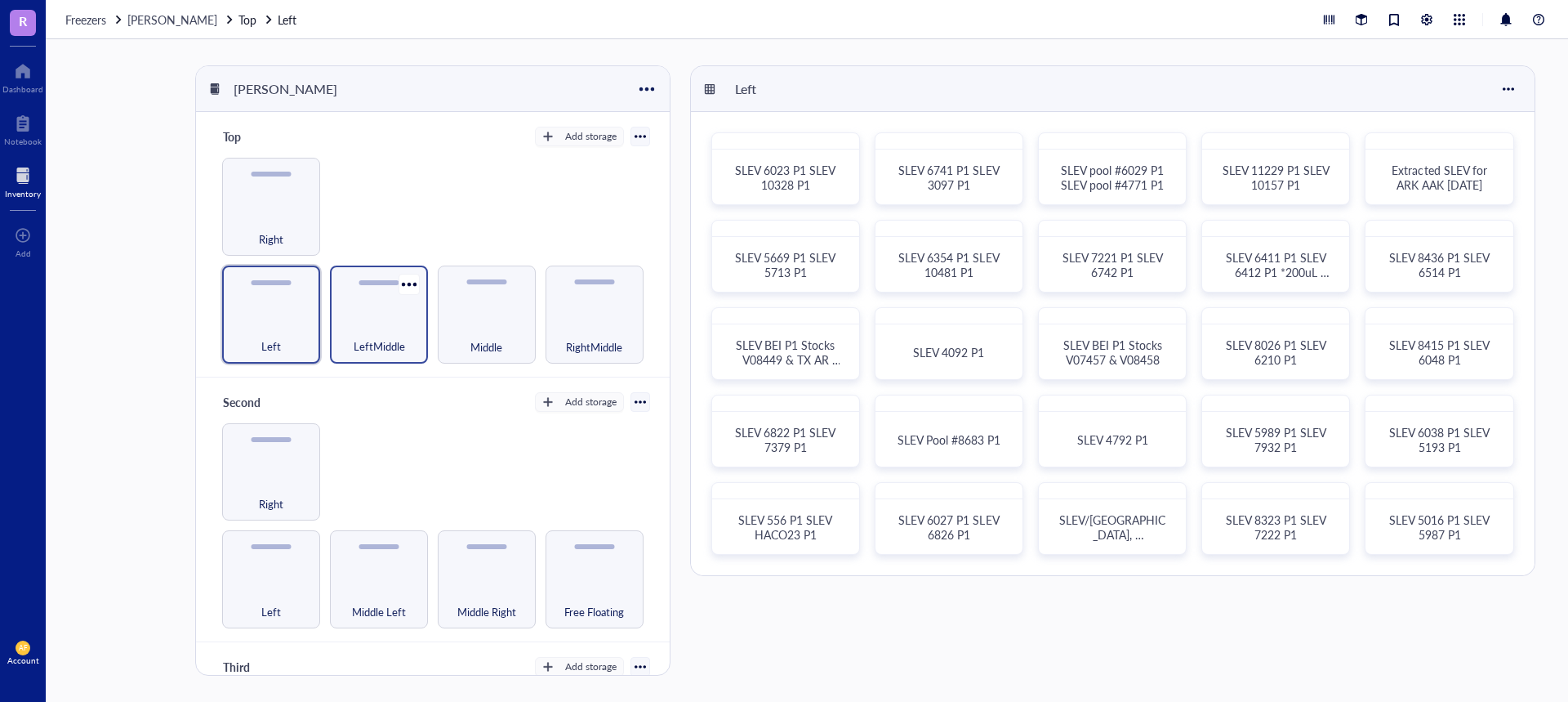
click at [360, 329] on div "LeftMiddle" at bounding box center [379, 337] width 82 height 36
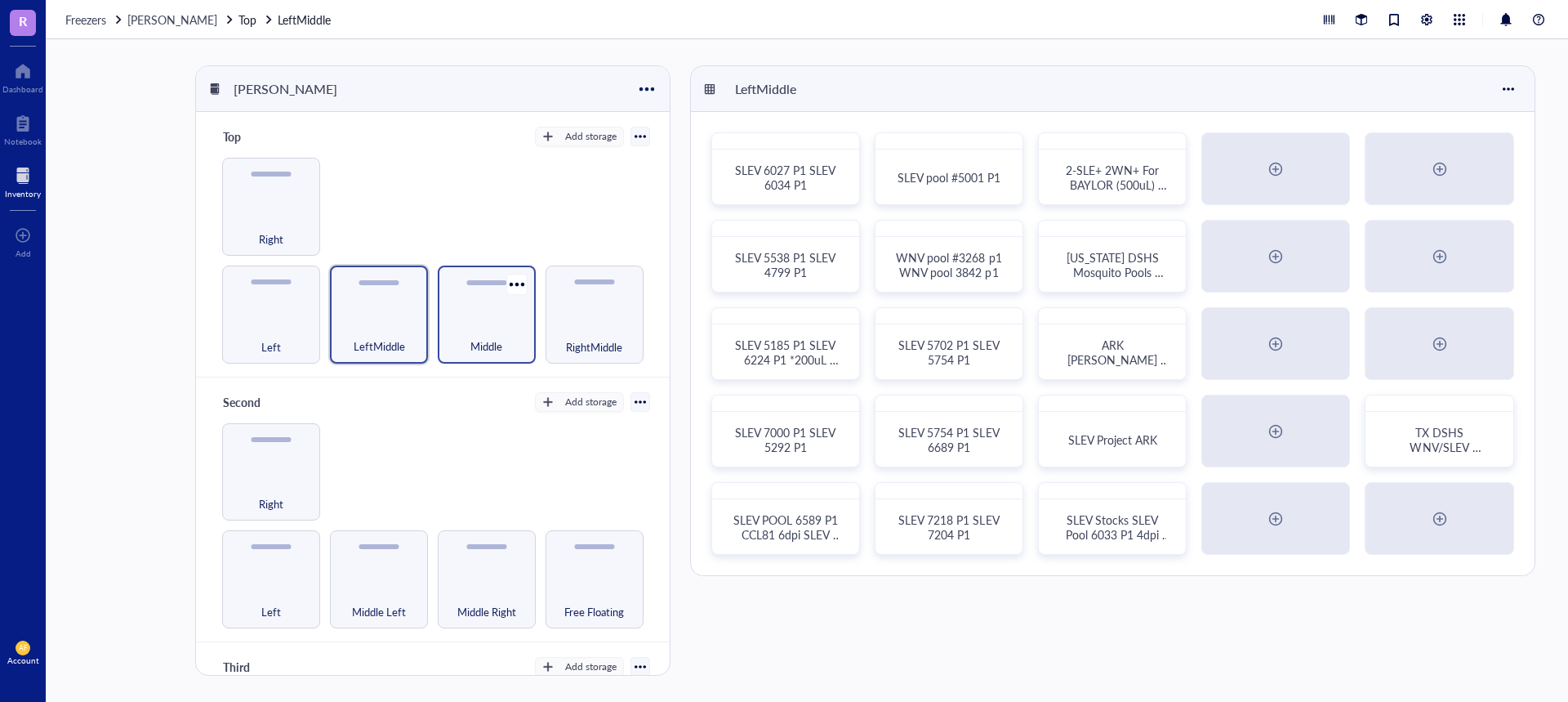
click at [467, 306] on div "Middle" at bounding box center [487, 314] width 98 height 98
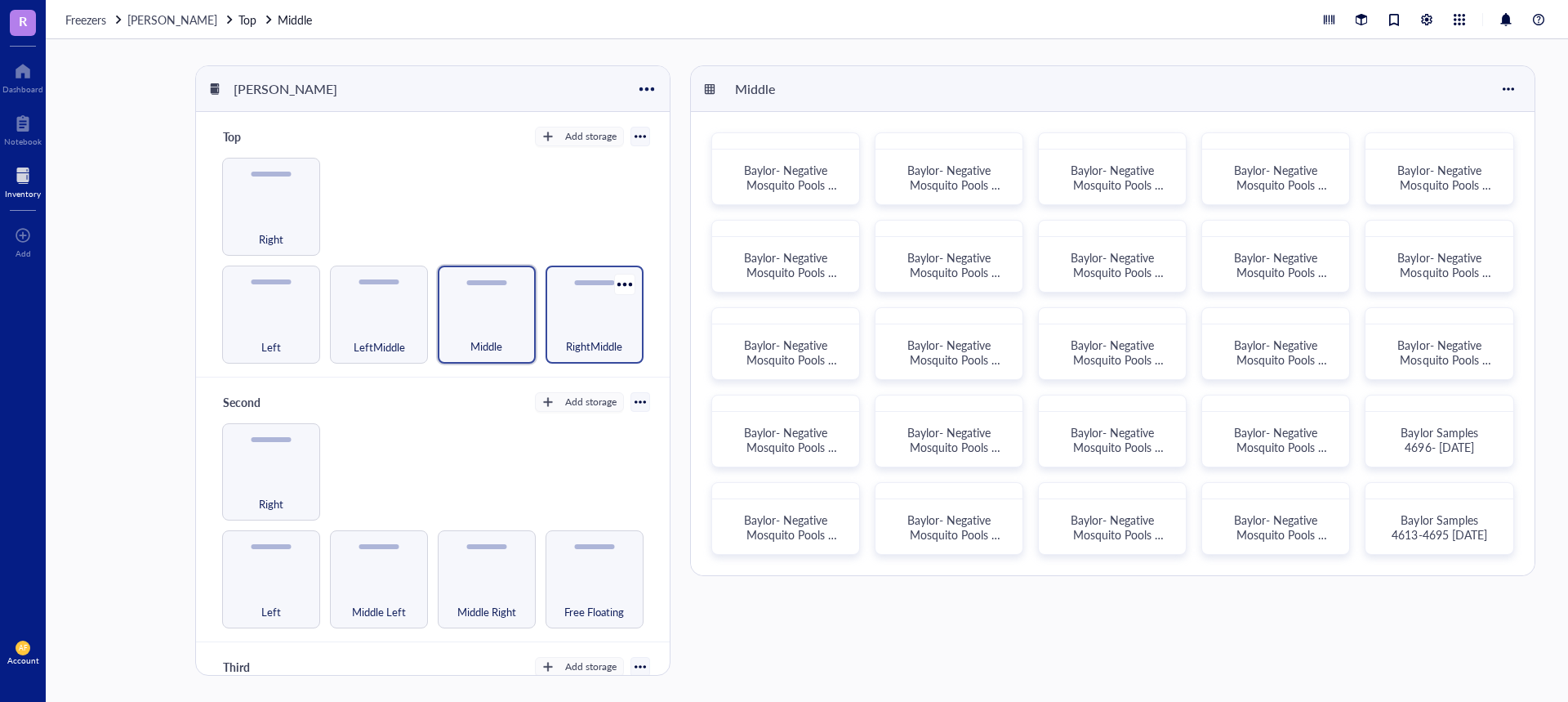
click at [591, 312] on div "RightMiddle" at bounding box center [594, 314] width 98 height 98
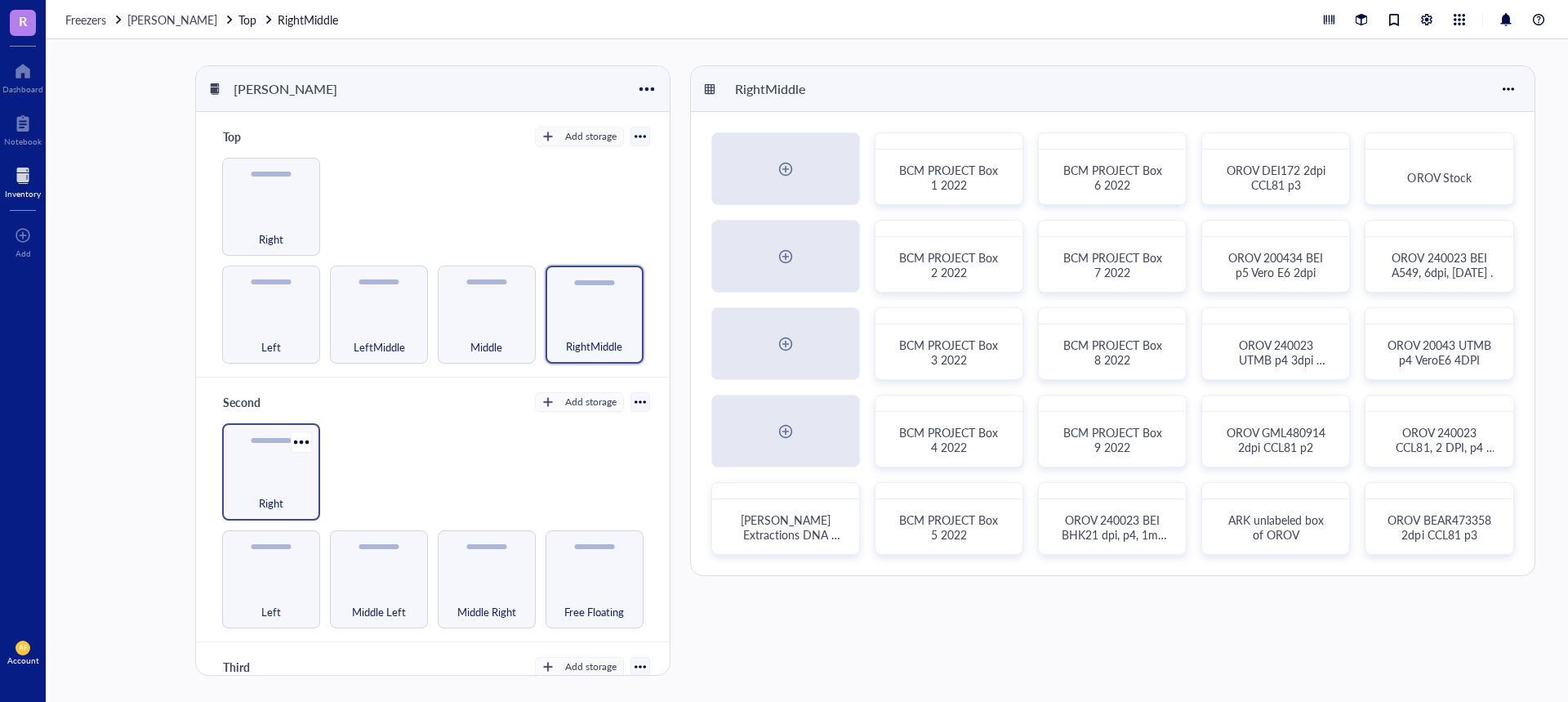
click at [270, 482] on div "Right" at bounding box center [271, 494] width 82 height 36
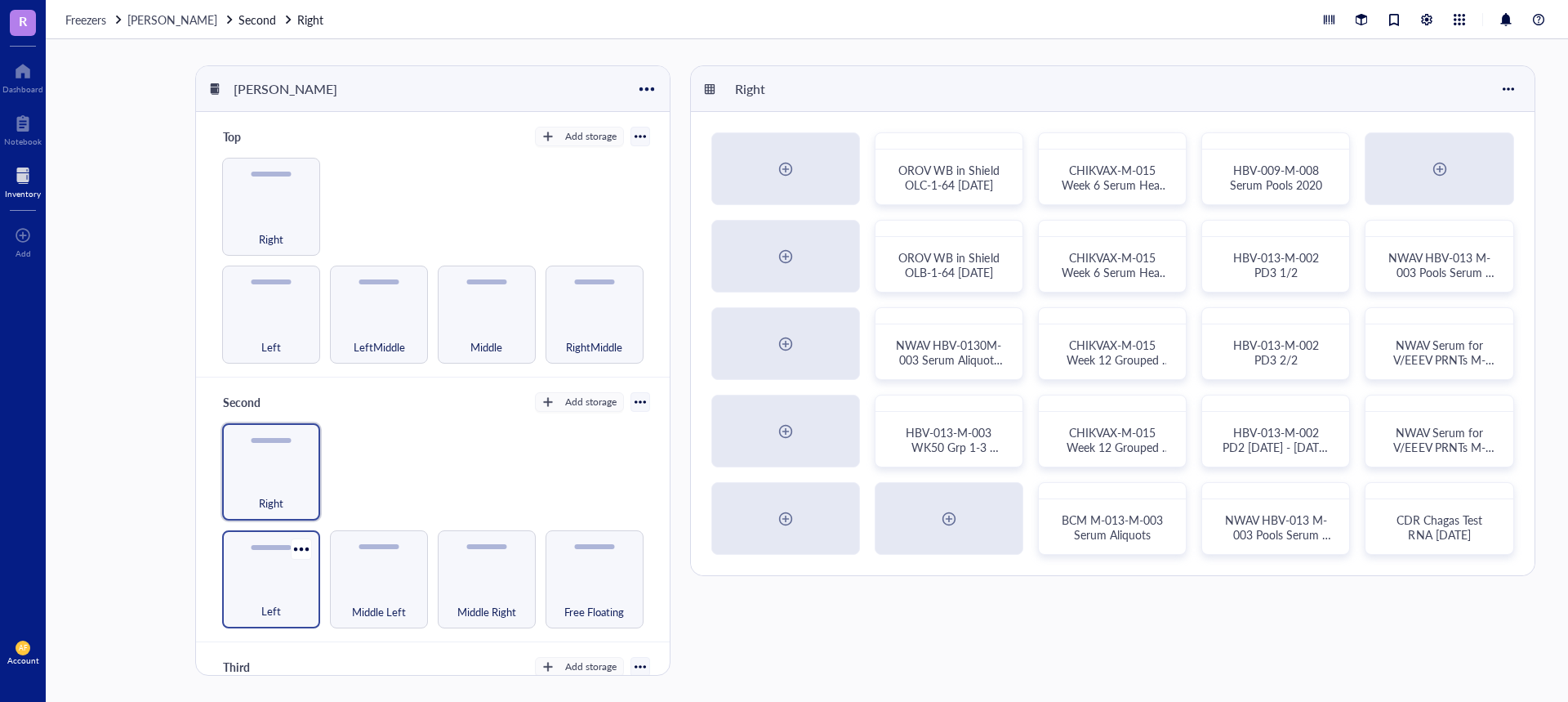
click at [271, 572] on div "Left" at bounding box center [272, 580] width 98 height 98
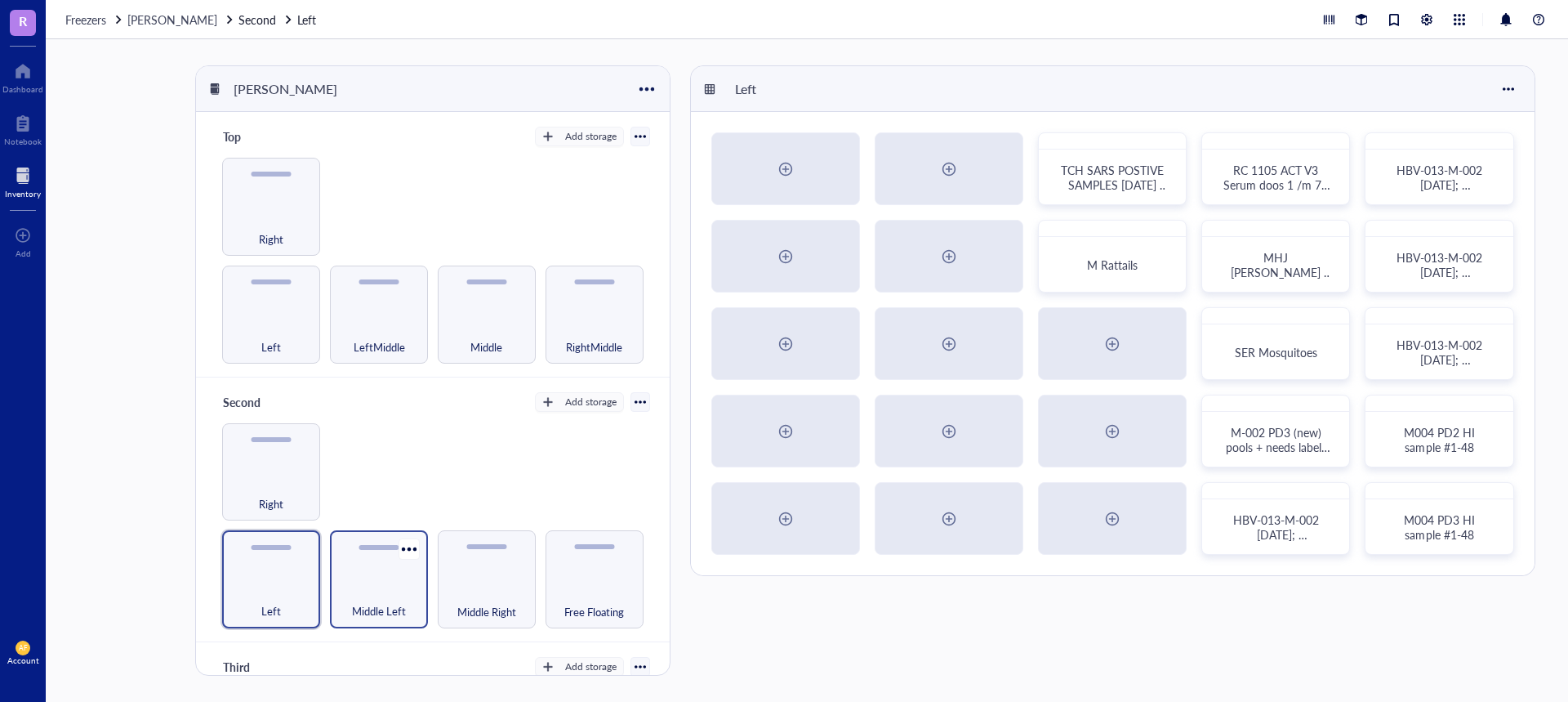
click at [374, 571] on div "Middle Left" at bounding box center [379, 580] width 98 height 98
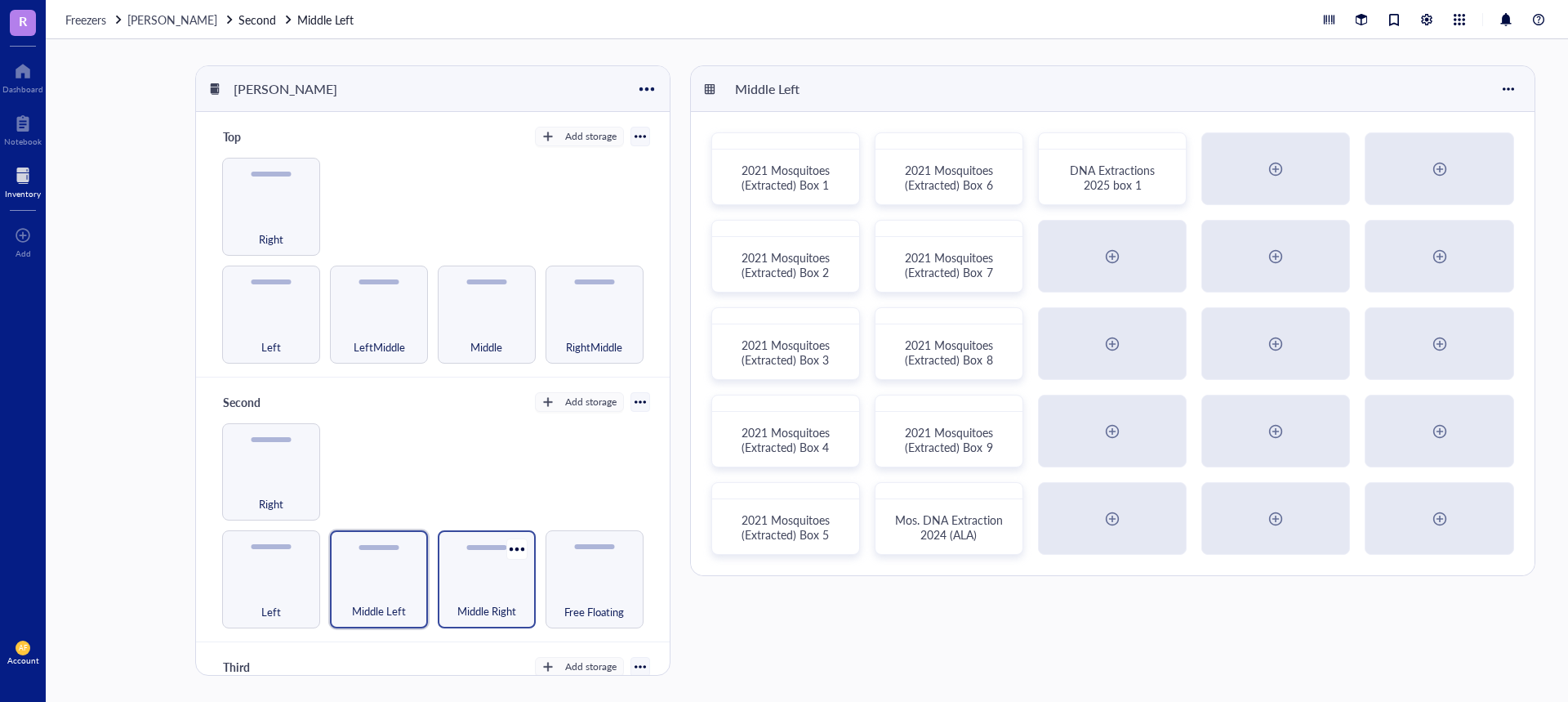
click at [469, 571] on div "Middle Right" at bounding box center [487, 580] width 98 height 98
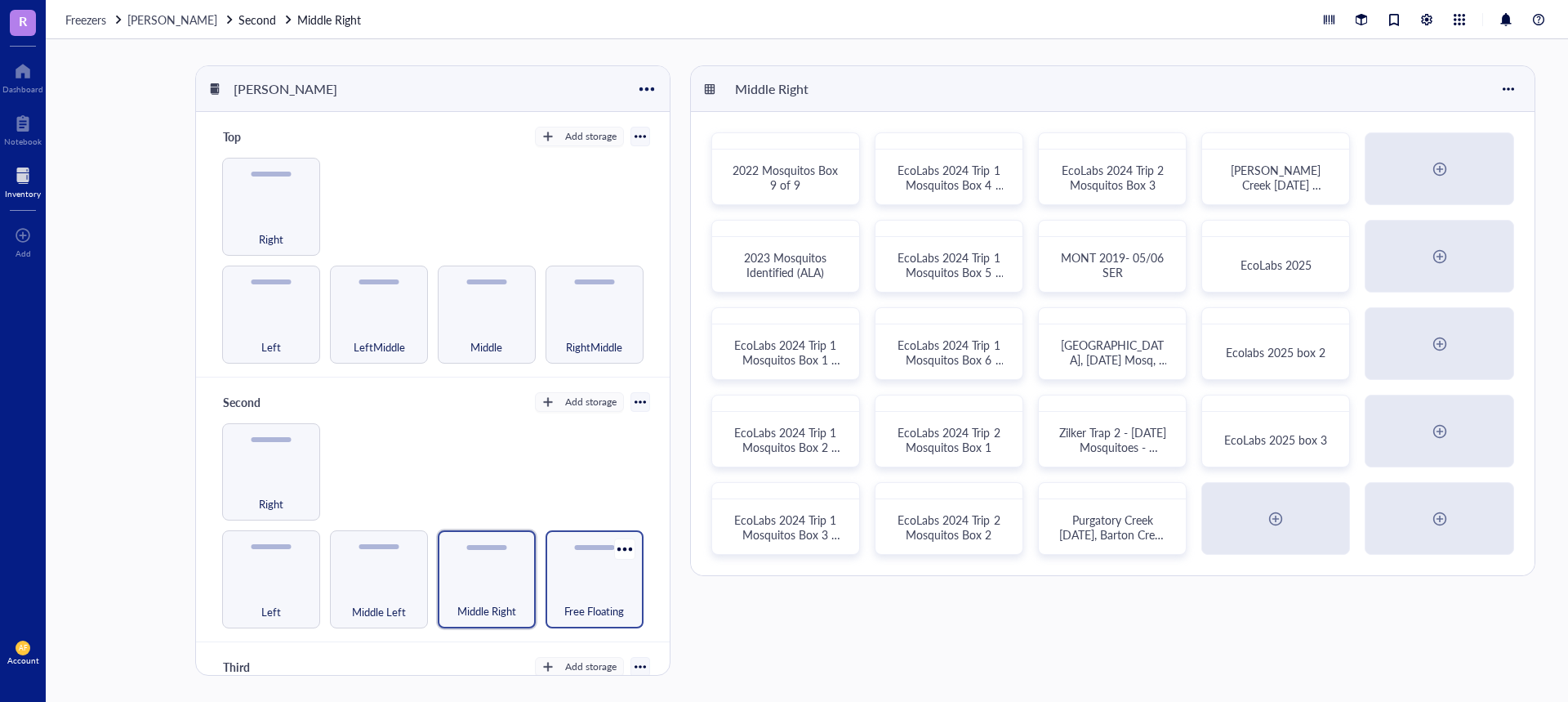
click at [602, 584] on div "Free Floating" at bounding box center [594, 602] width 82 height 36
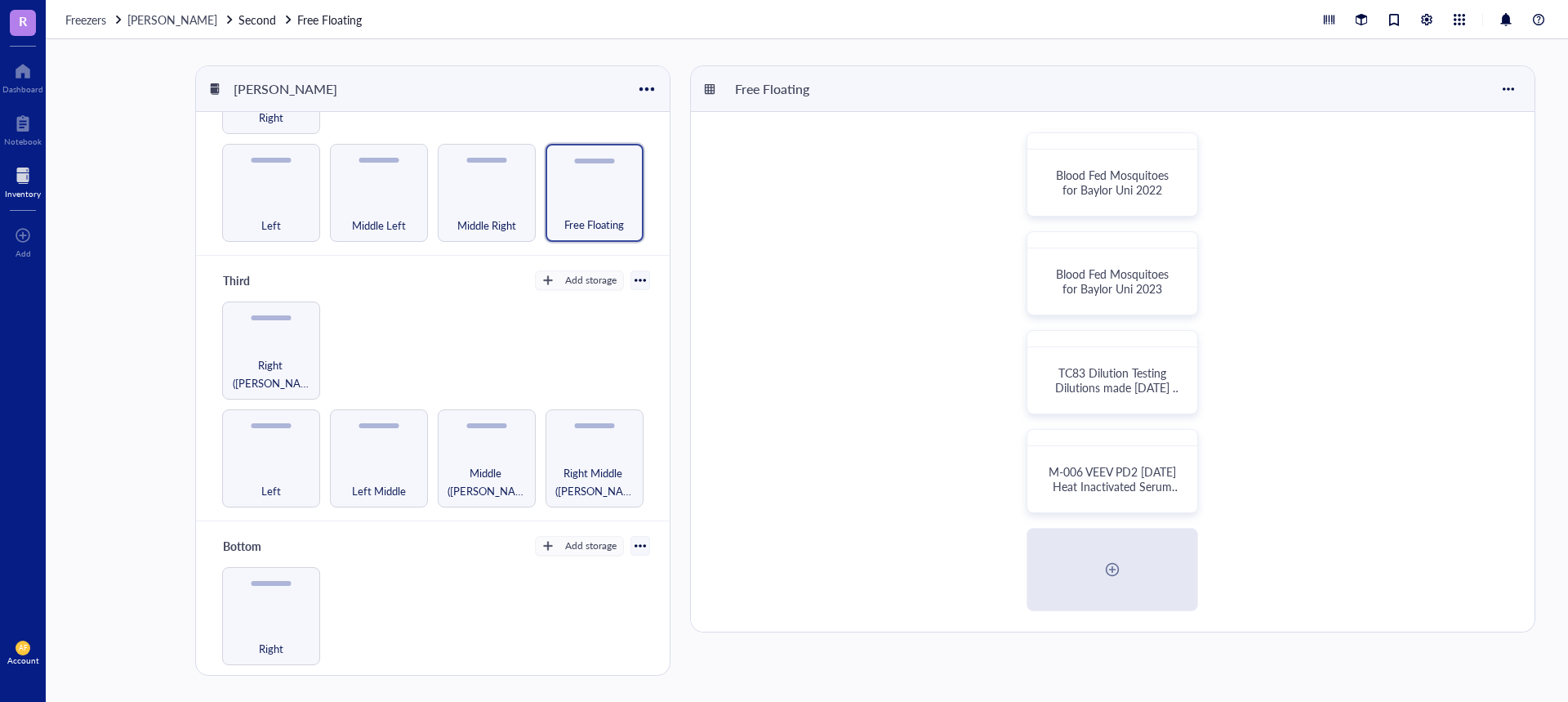
scroll to position [472, 0]
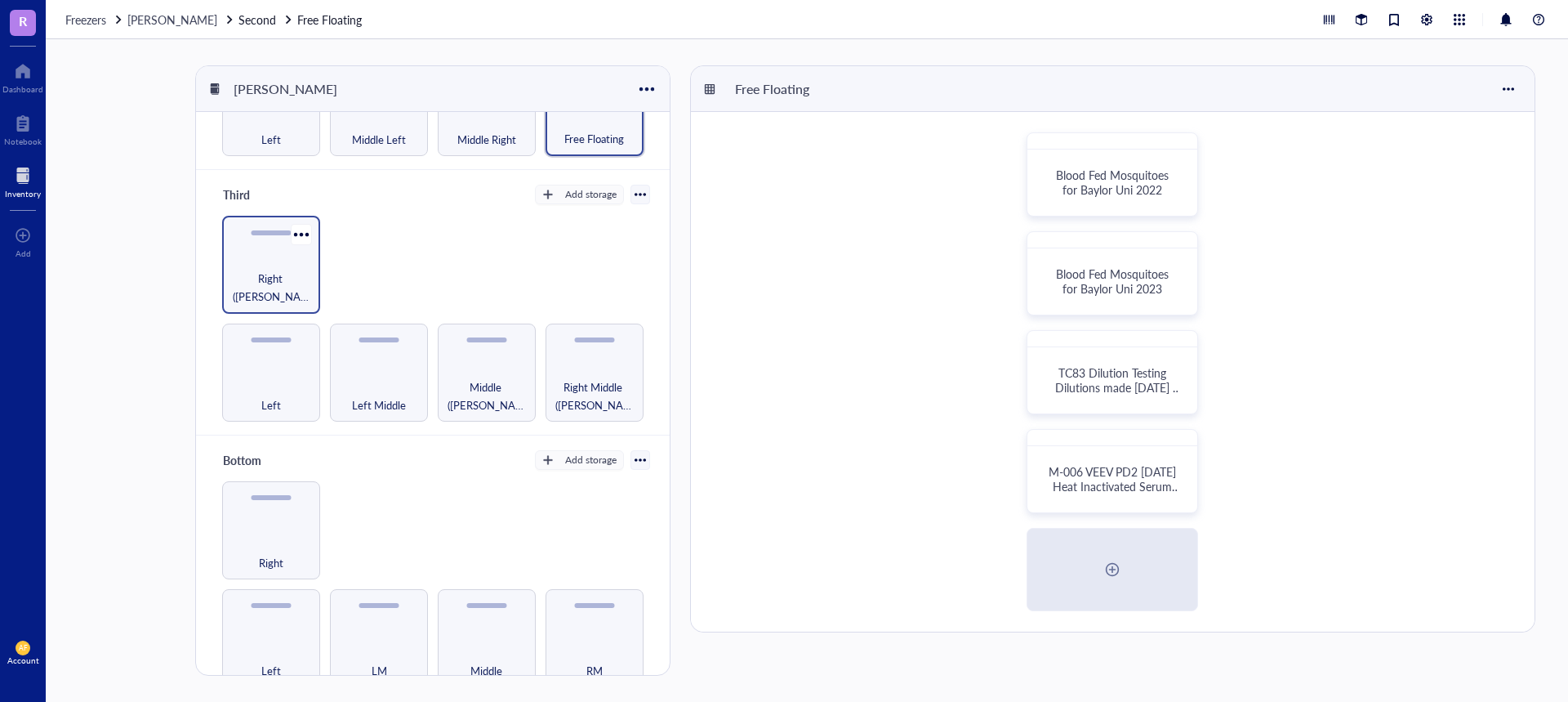
click at [277, 259] on div "Right ([PERSON_NAME])" at bounding box center [272, 265] width 98 height 98
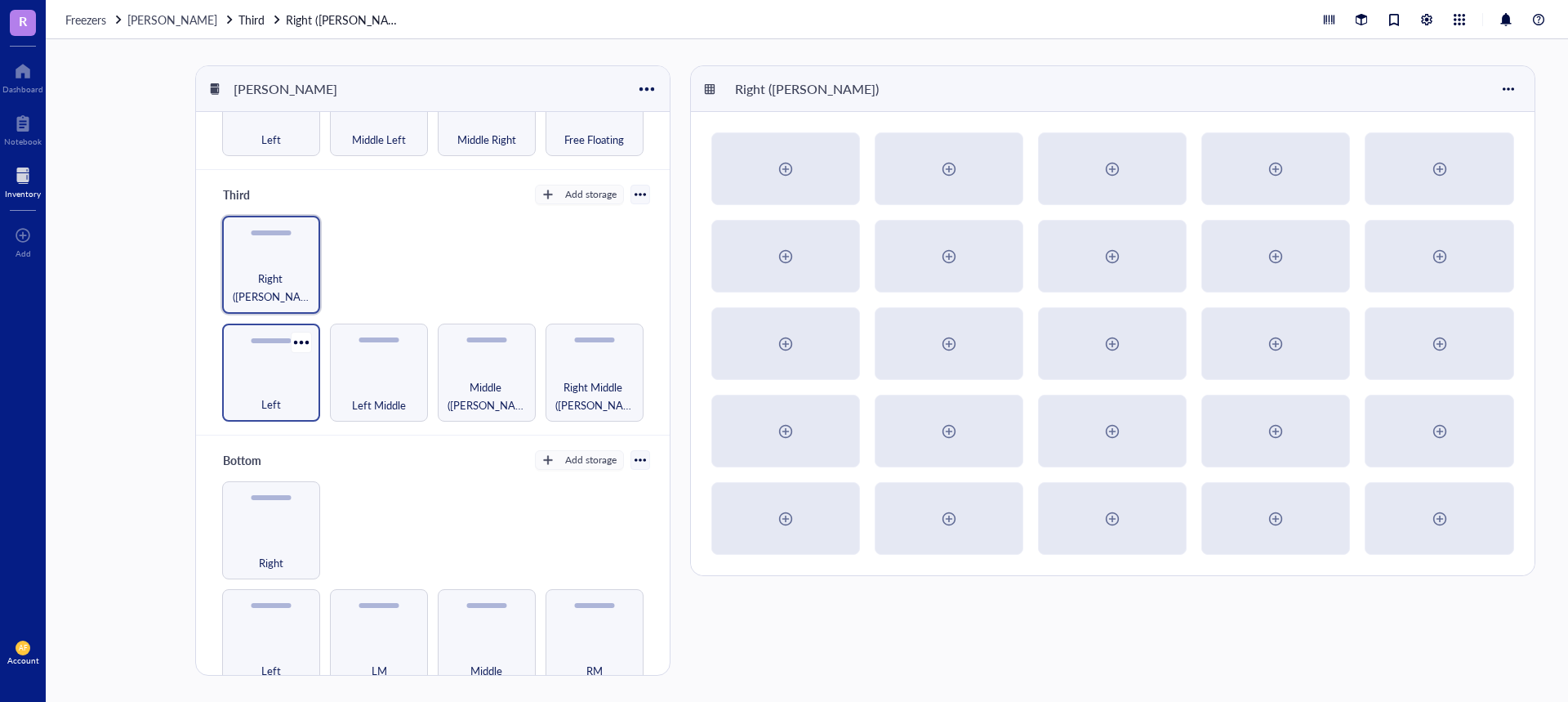
click at [285, 348] on div "Left" at bounding box center [272, 373] width 98 height 98
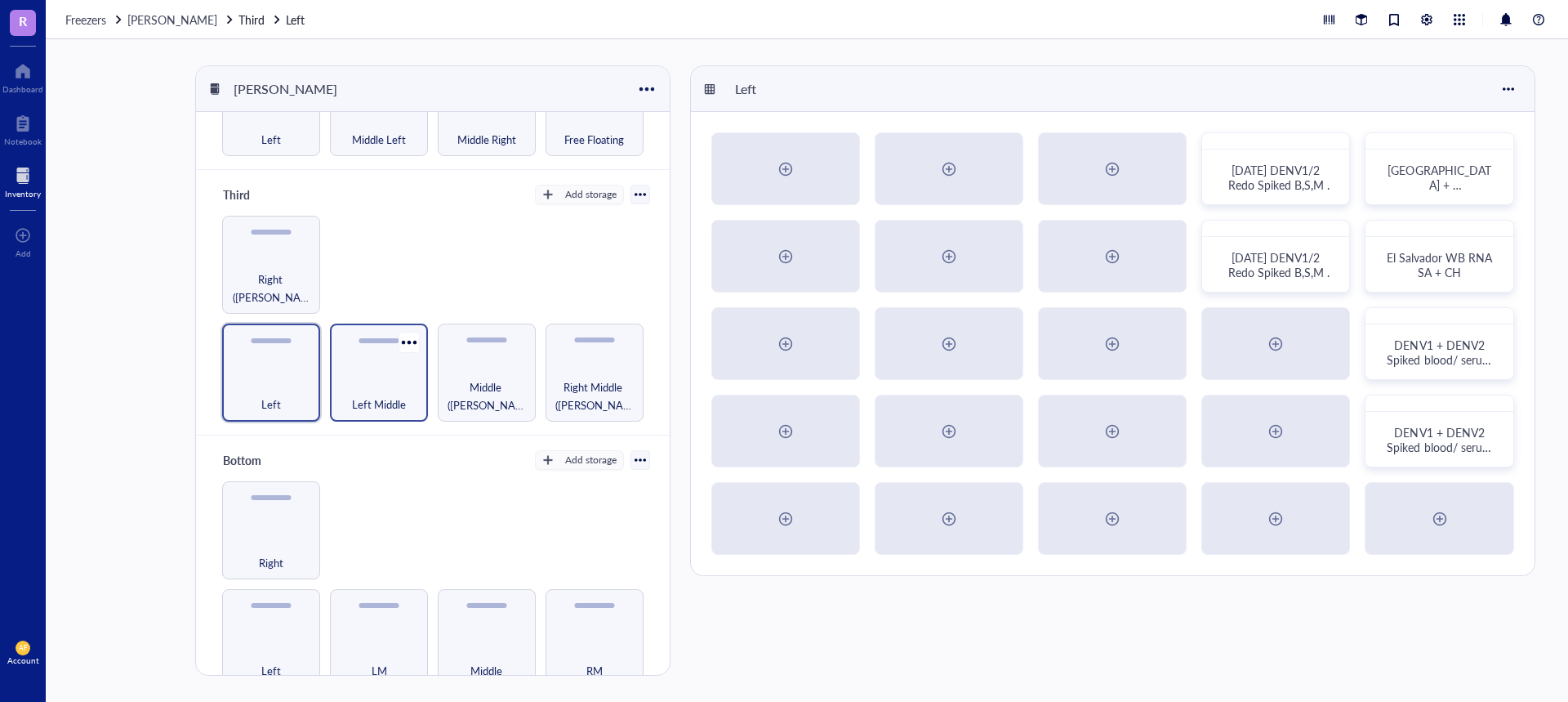
click at [365, 377] on div "Left Middle" at bounding box center [379, 395] width 82 height 36
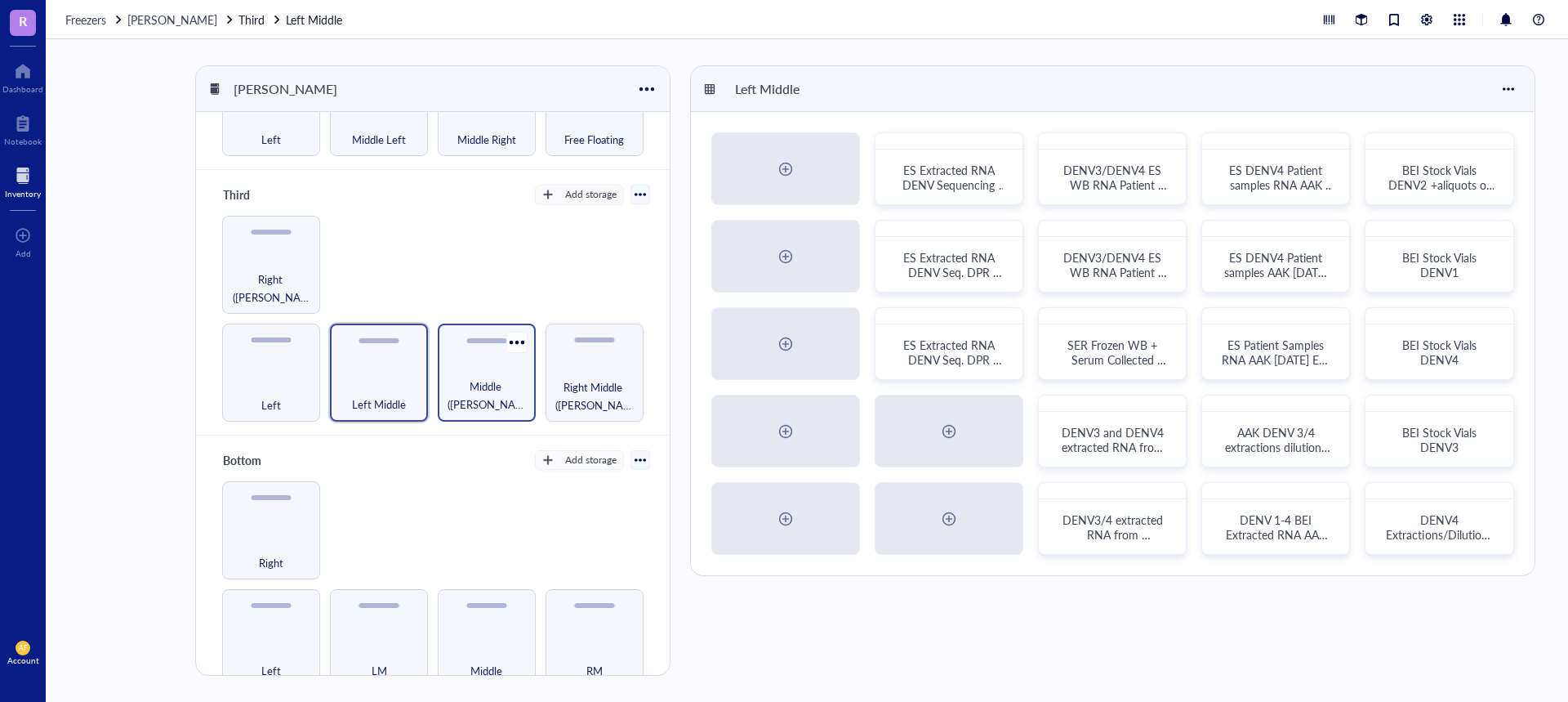
click at [483, 384] on div "Middle ([PERSON_NAME])" at bounding box center [487, 395] width 82 height 36
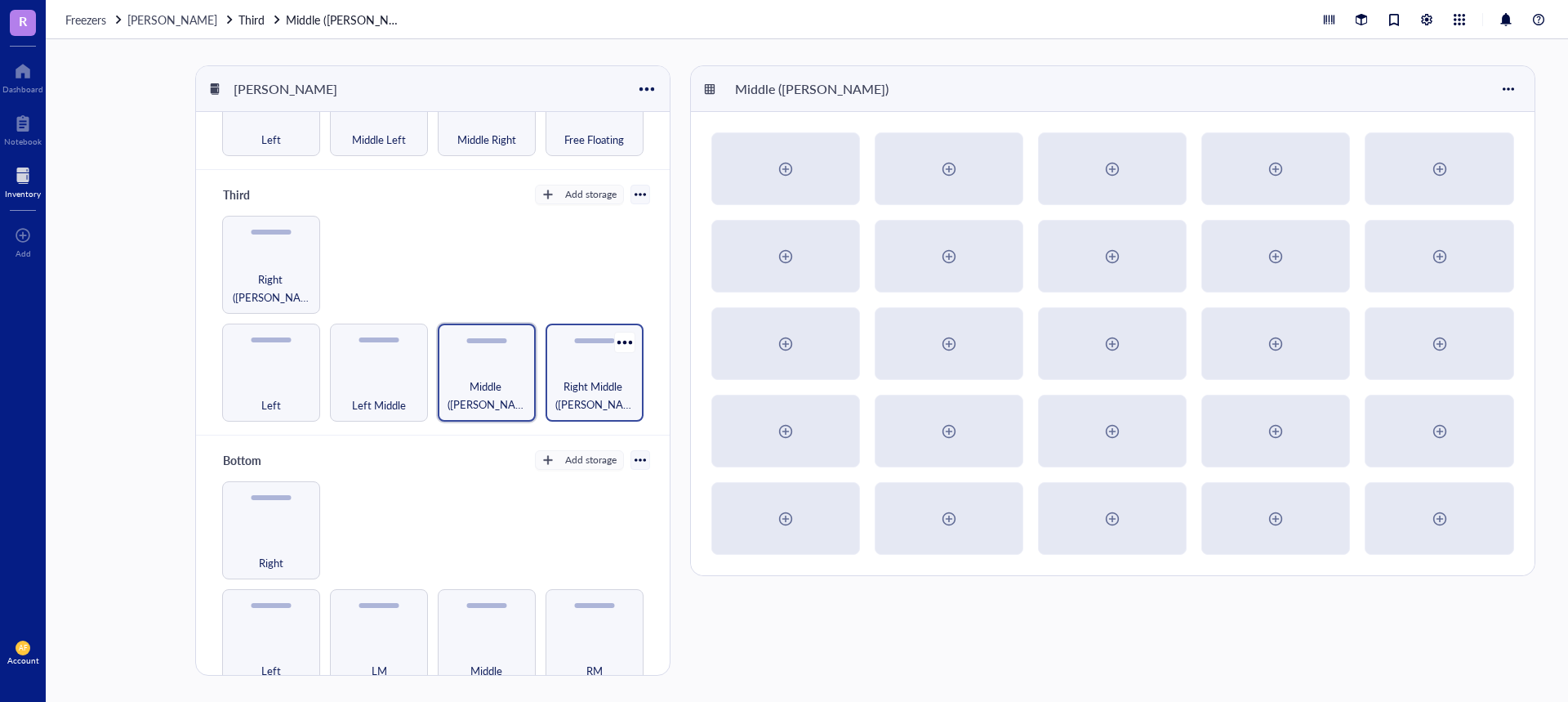
click at [604, 377] on span "Right Middle ([PERSON_NAME])" at bounding box center [594, 395] width 82 height 36
click at [257, 493] on div "Right" at bounding box center [272, 530] width 98 height 98
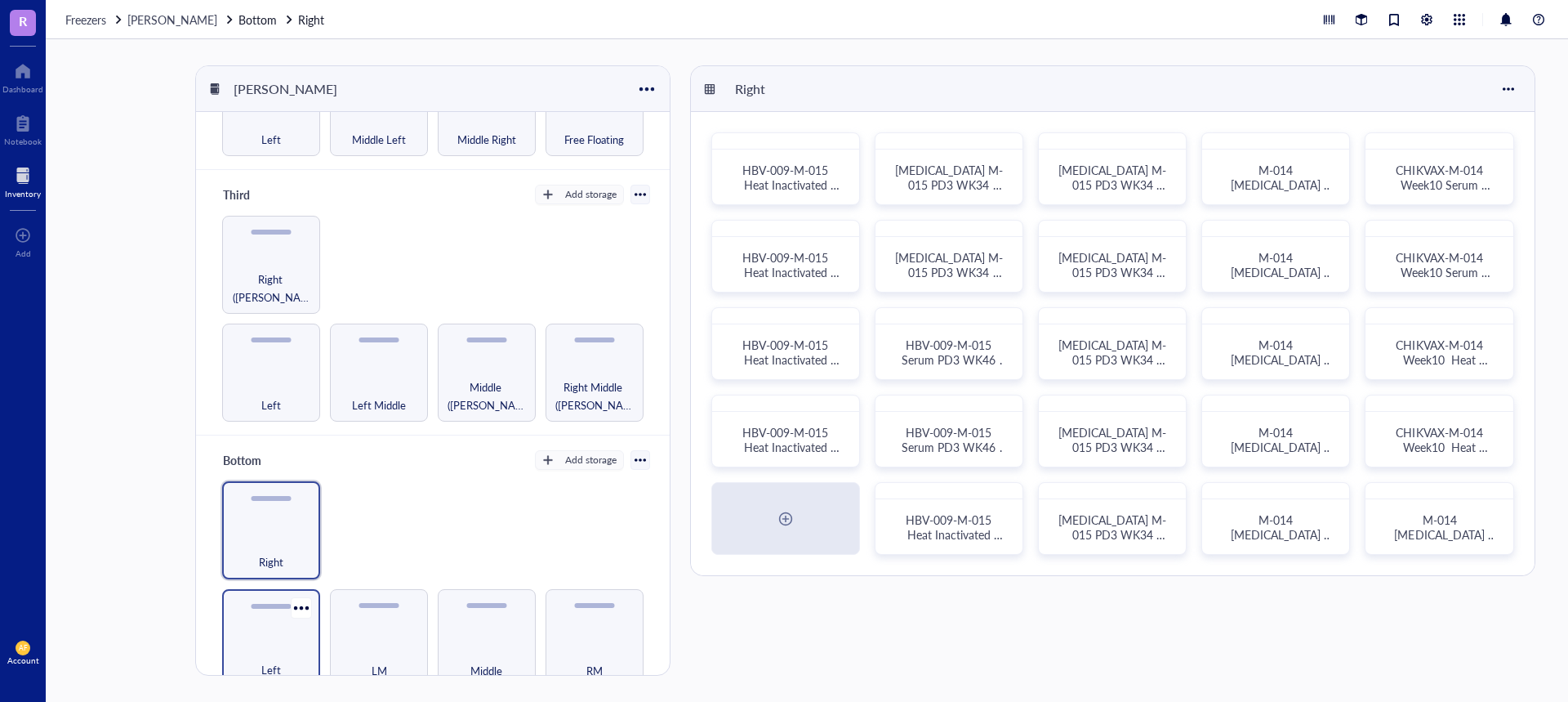
click at [271, 589] on div "Left" at bounding box center [272, 638] width 98 height 98
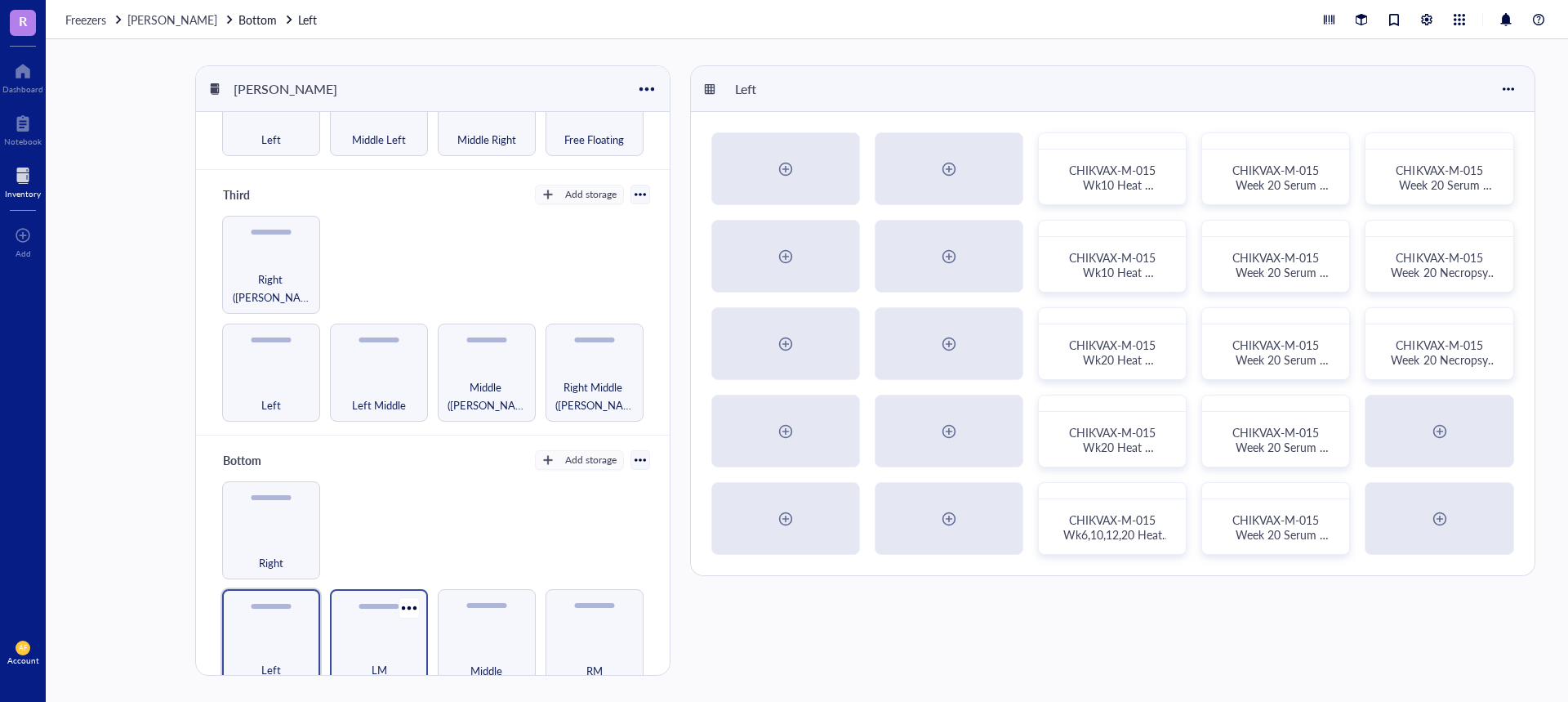
click at [351, 612] on div "LM" at bounding box center [379, 638] width 98 height 98
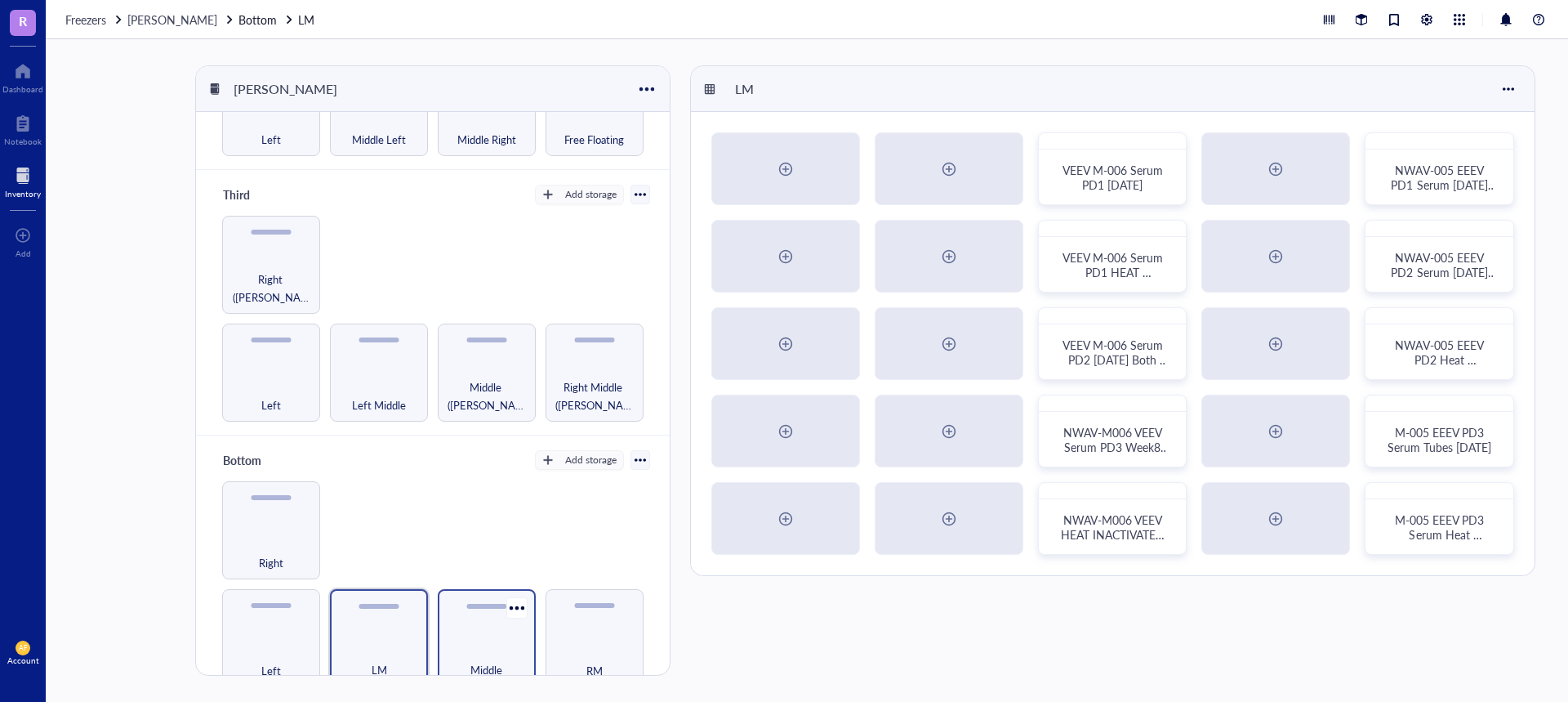
click at [461, 643] on div "Middle" at bounding box center [487, 660] width 82 height 36
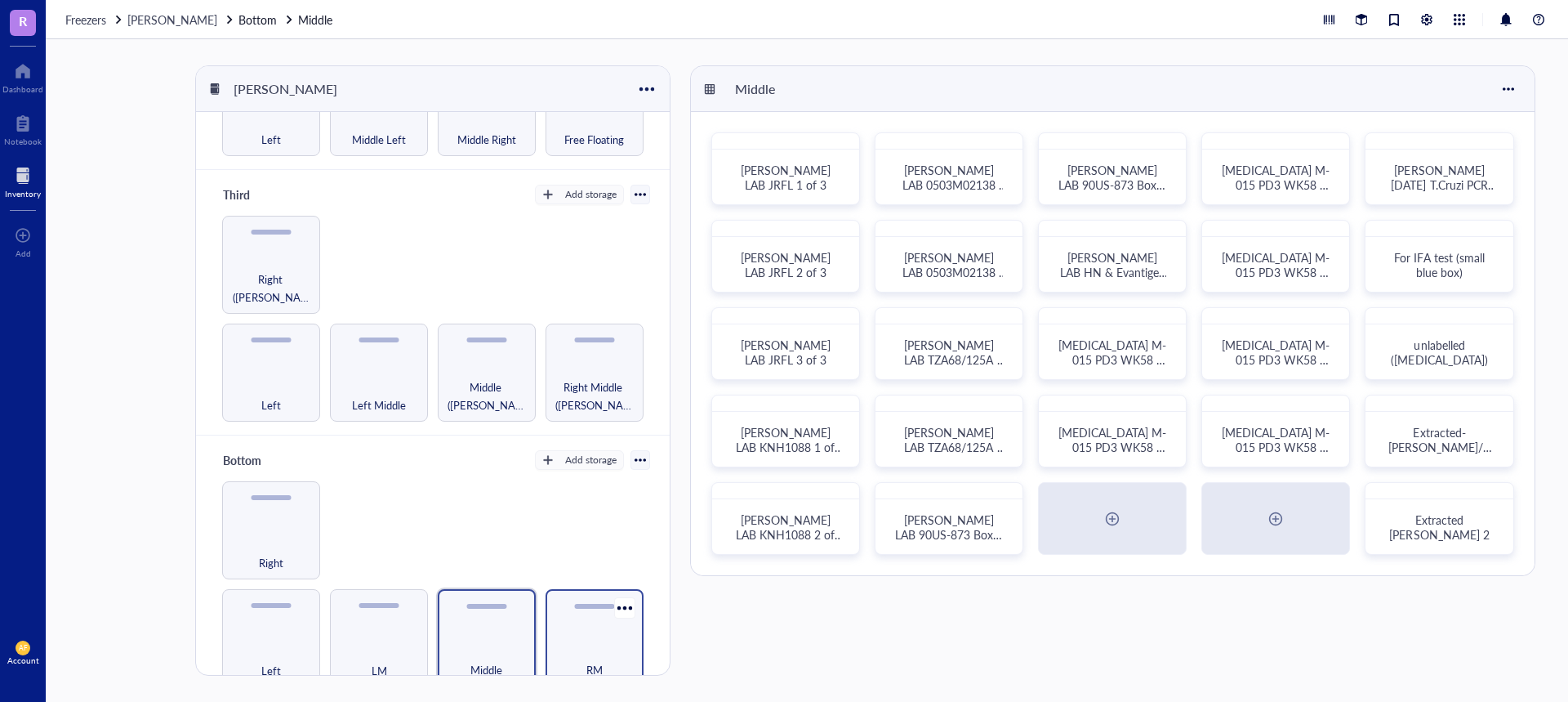
click at [606, 643] on div "RM" at bounding box center [594, 660] width 82 height 36
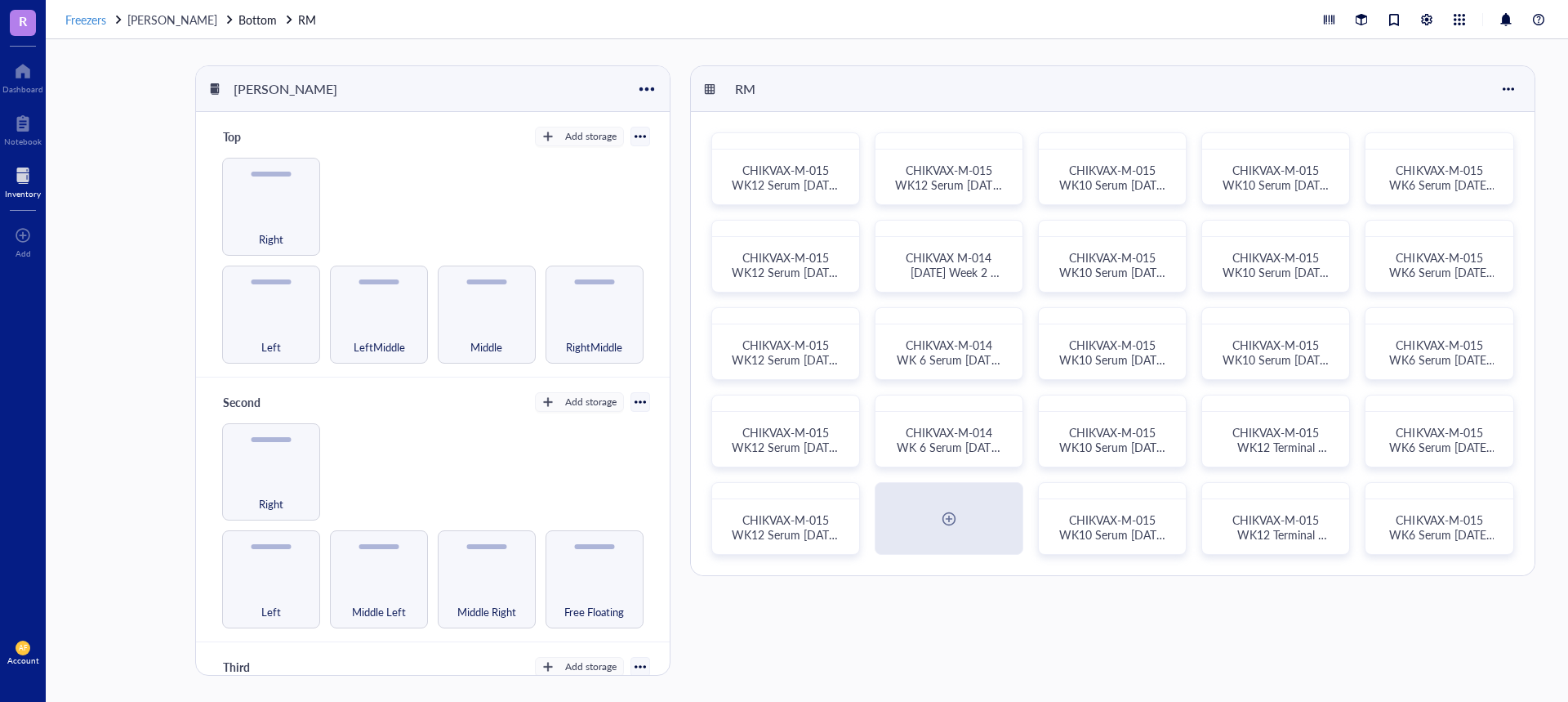
click at [74, 21] on span "Freezers" at bounding box center [85, 19] width 41 height 17
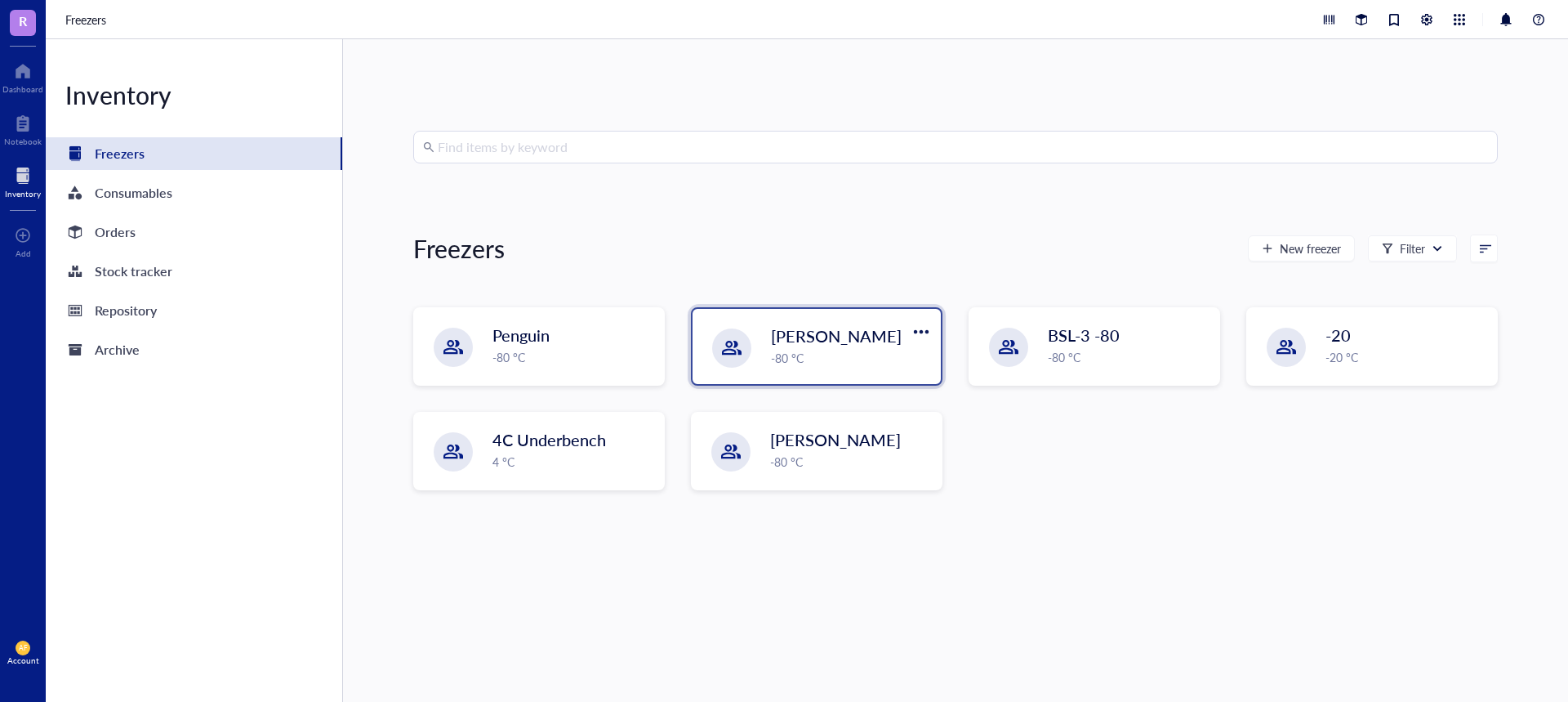
click at [790, 325] on span "[PERSON_NAME]" at bounding box center [835, 336] width 131 height 23
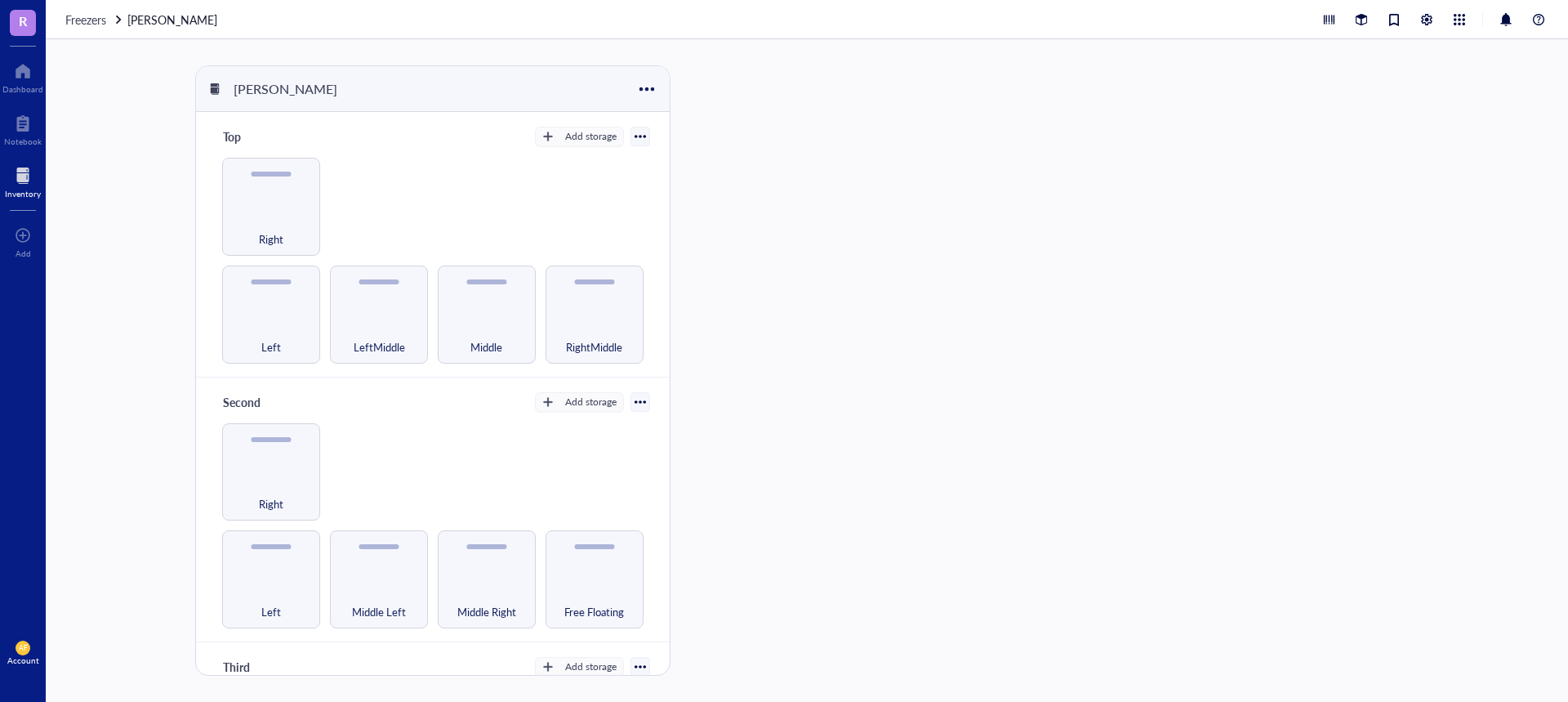
click at [86, 5] on div "Freezers [PERSON_NAME]" at bounding box center [807, 19] width 1523 height 39
click at [79, 24] on span "Freezers" at bounding box center [85, 19] width 41 height 17
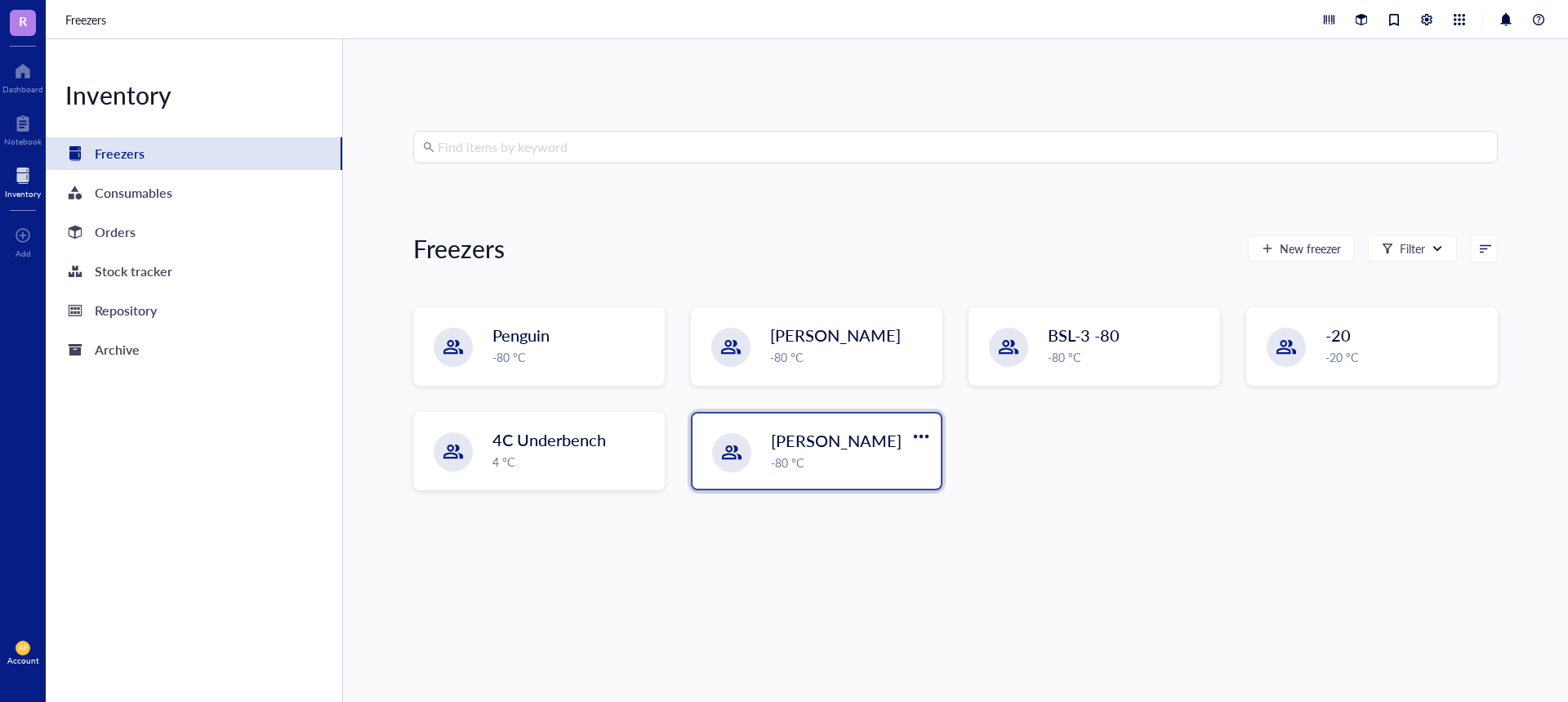
click at [873, 446] on div "[PERSON_NAME]" at bounding box center [839, 440] width 138 height 23
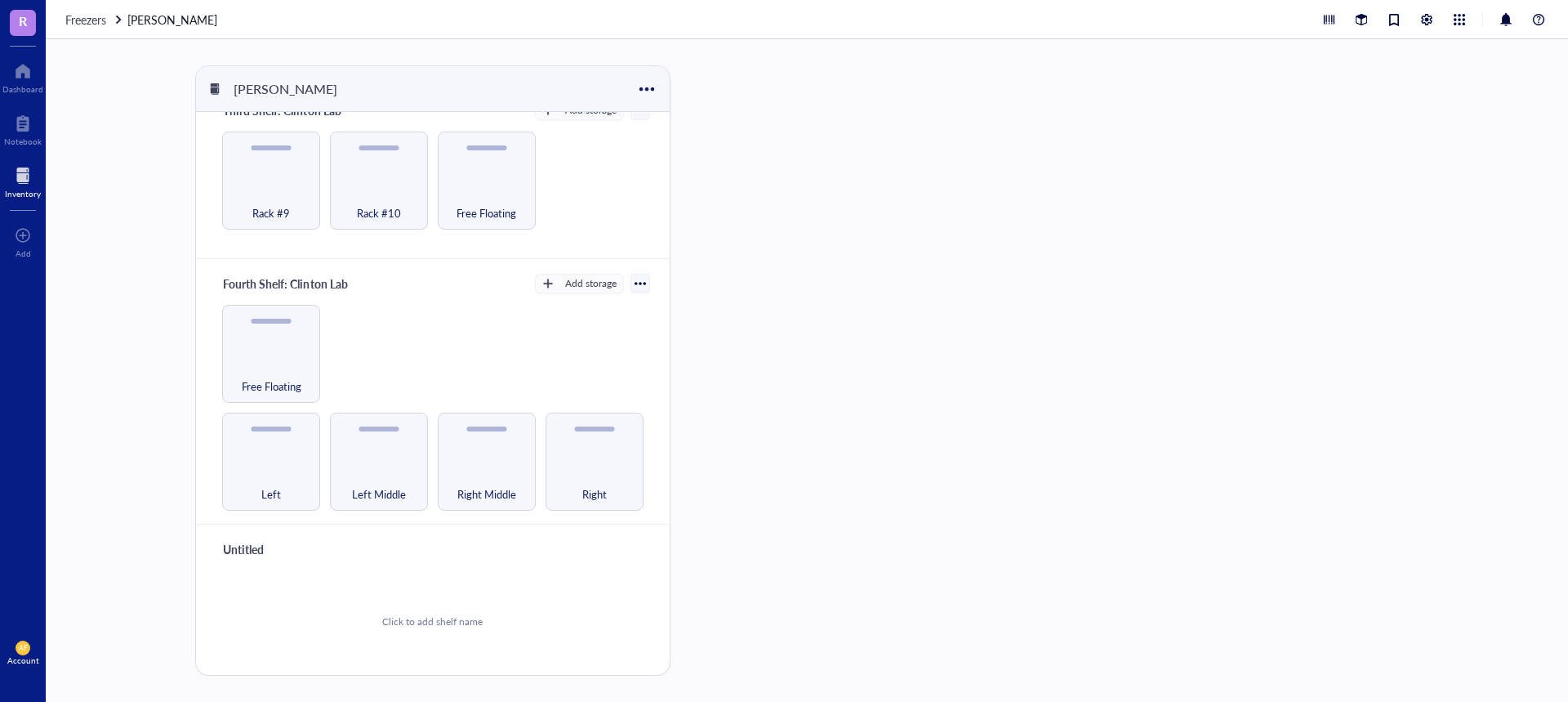
scroll to position [475, 0]
